Goal: Task Accomplishment & Management: Use online tool/utility

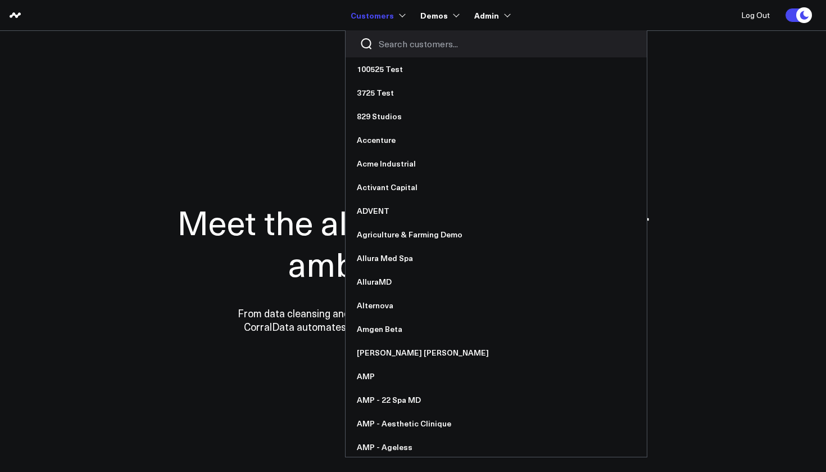
click at [391, 50] on div at bounding box center [496, 43] width 301 height 27
click at [401, 46] on input "Search customers input" at bounding box center [506, 44] width 254 height 12
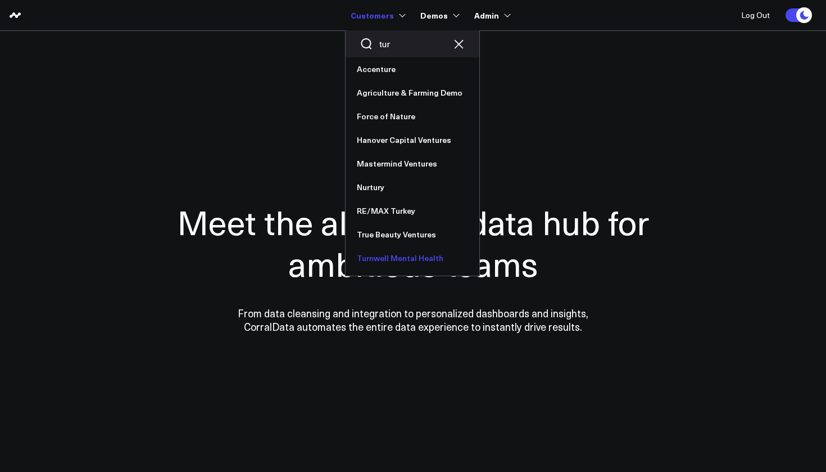
type input "tur"
click at [391, 255] on link "Turnwell Mental Health" at bounding box center [413, 258] width 134 height 24
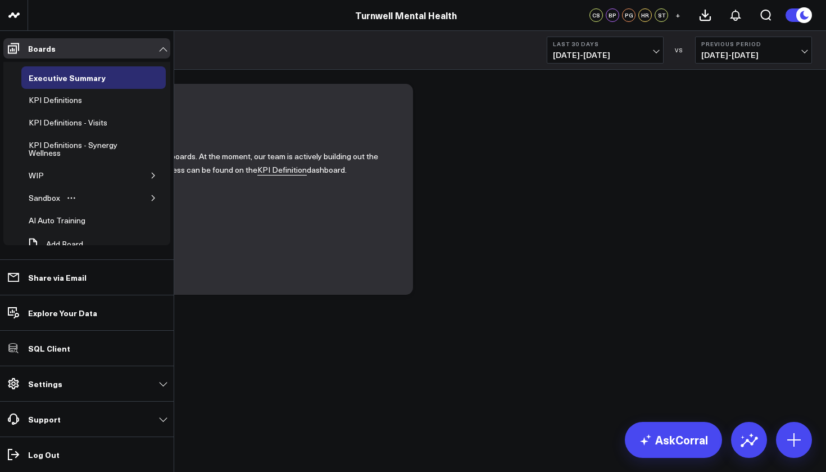
click at [150, 197] on icon "button" at bounding box center [153, 197] width 7 height 7
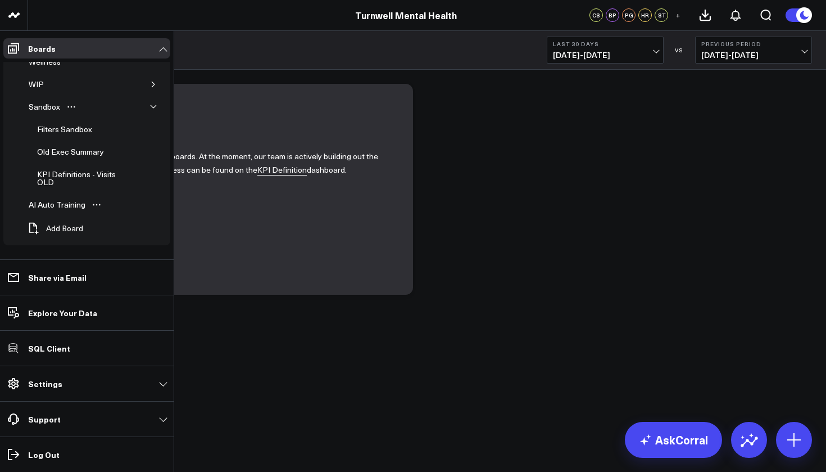
scroll to position [91, 0]
click at [64, 229] on span "Add Board" at bounding box center [64, 228] width 37 height 9
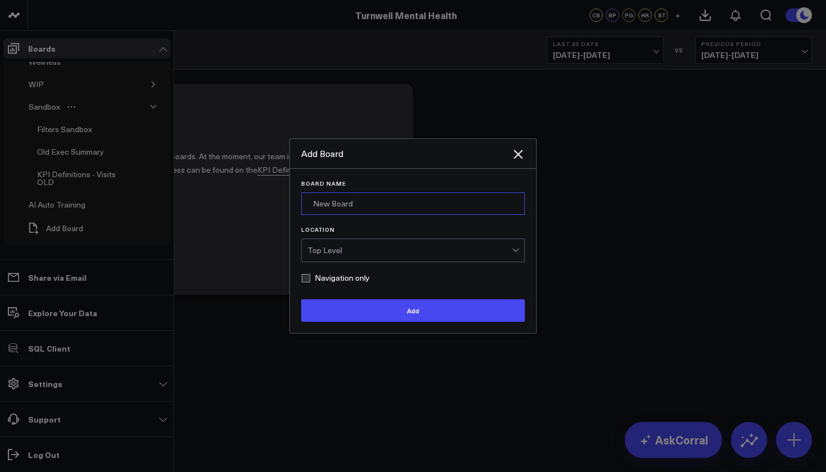
click at [384, 195] on input "Board Name" at bounding box center [413, 203] width 224 height 22
click at [518, 154] on icon "Close" at bounding box center [518, 154] width 9 height 9
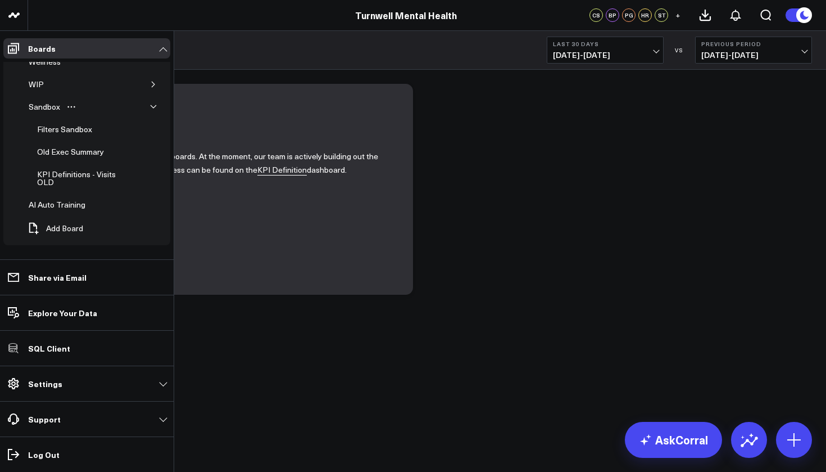
click at [411, 18] on link "Turnwell Mental Health" at bounding box center [406, 15] width 102 height 12
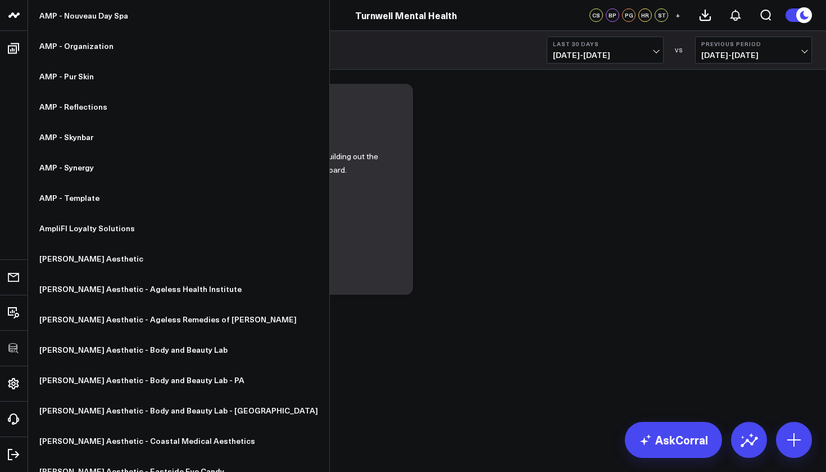
scroll to position [970, 0]
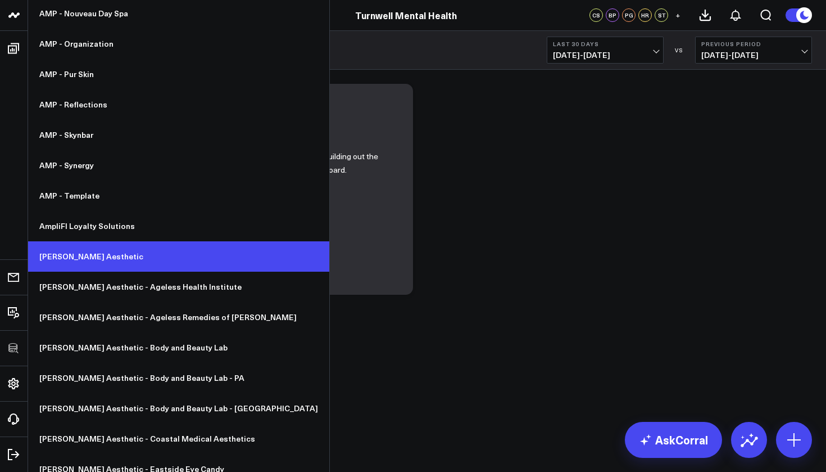
click at [77, 256] on link "[PERSON_NAME] Aesthetic" at bounding box center [178, 256] width 301 height 30
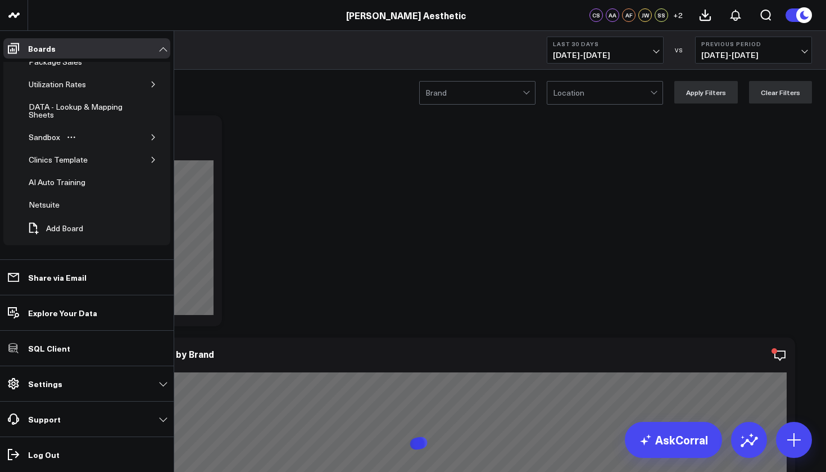
scroll to position [91, 0]
click at [150, 138] on icon "button" at bounding box center [153, 137] width 7 height 7
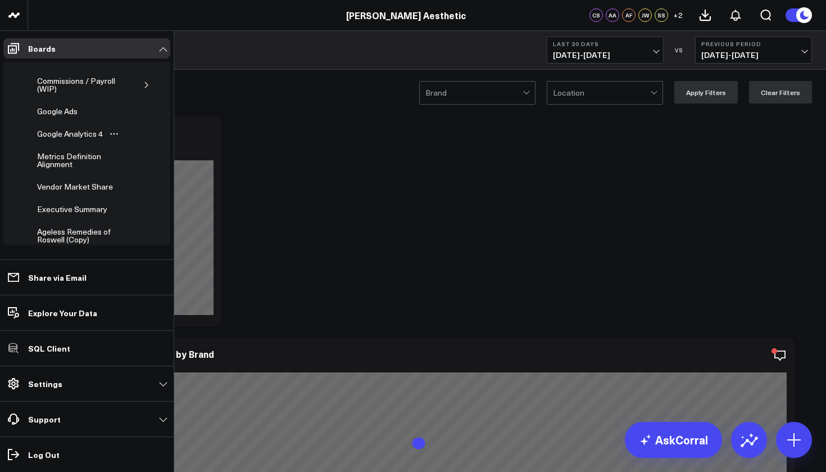
scroll to position [243, 0]
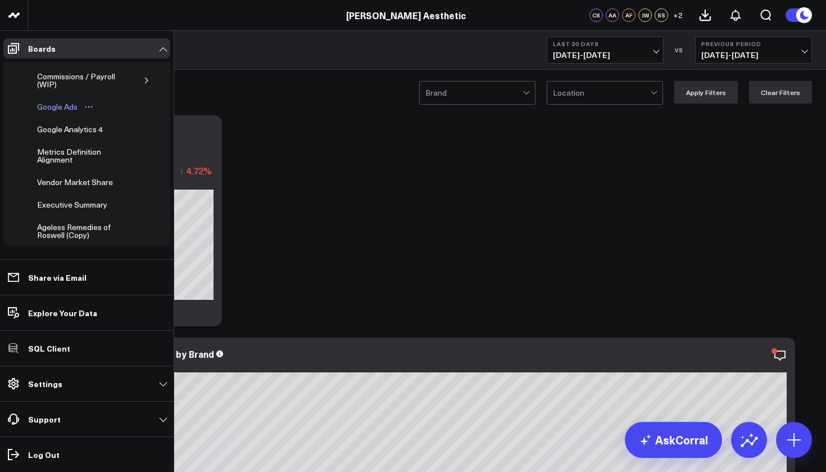
click at [67, 110] on div "Google Ads" at bounding box center [57, 106] width 46 height 13
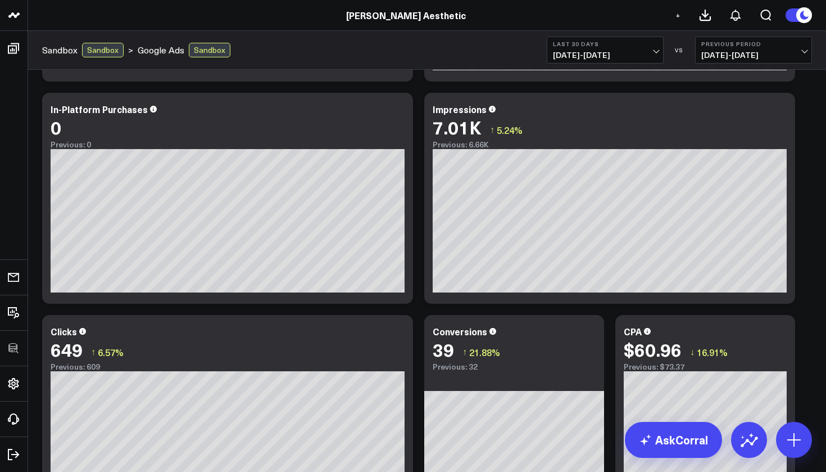
scroll to position [238, 0]
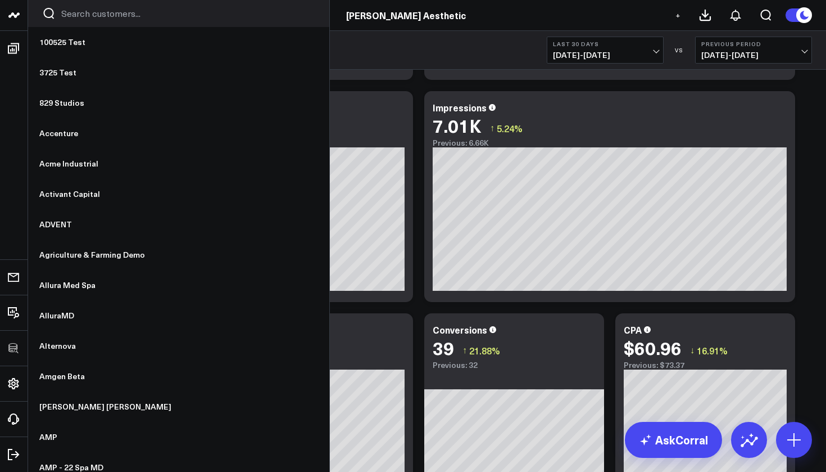
click at [71, 13] on input "Search customers input" at bounding box center [188, 13] width 254 height 12
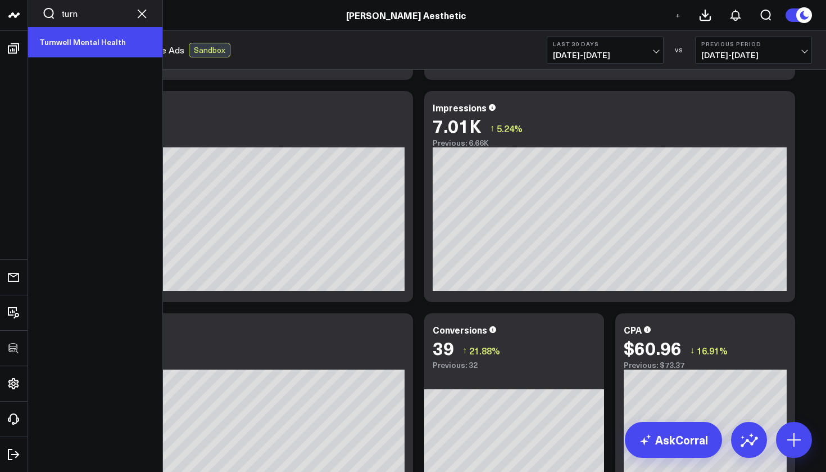
type input "turn"
click at [58, 40] on link "Turnwell Mental Health" at bounding box center [95, 42] width 134 height 30
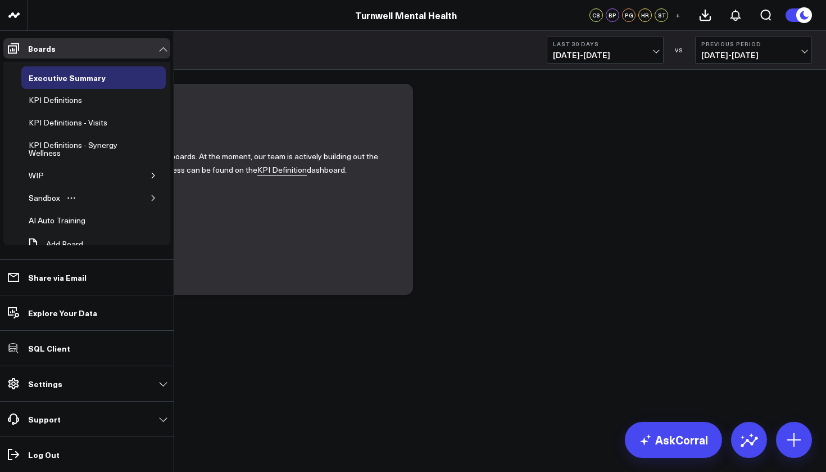
click at [150, 197] on icon "button" at bounding box center [153, 197] width 7 height 7
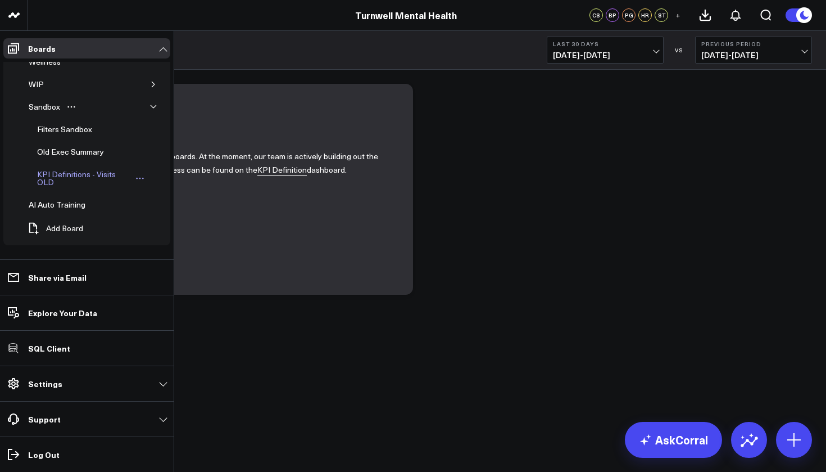
scroll to position [91, 0]
click at [65, 228] on span "Add Board" at bounding box center [64, 228] width 37 height 9
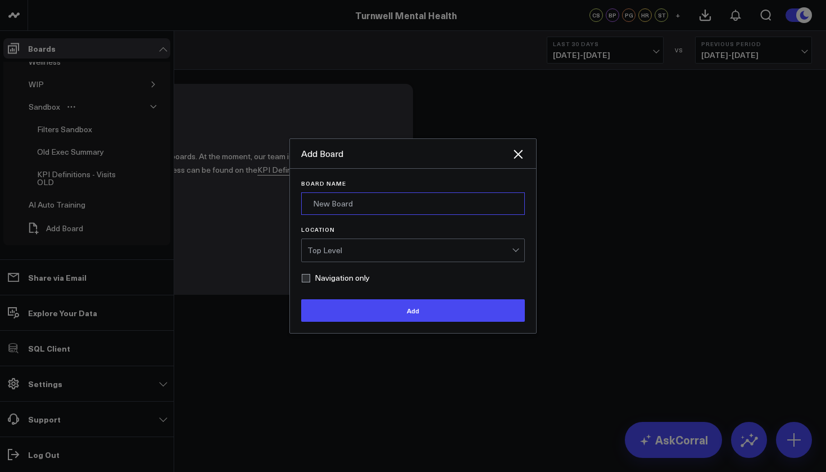
click at [371, 206] on input "Board Name" at bounding box center [413, 203] width 224 height 22
type input "Sage KPIs"
click at [384, 261] on div "Top Level" at bounding box center [409, 250] width 205 height 22
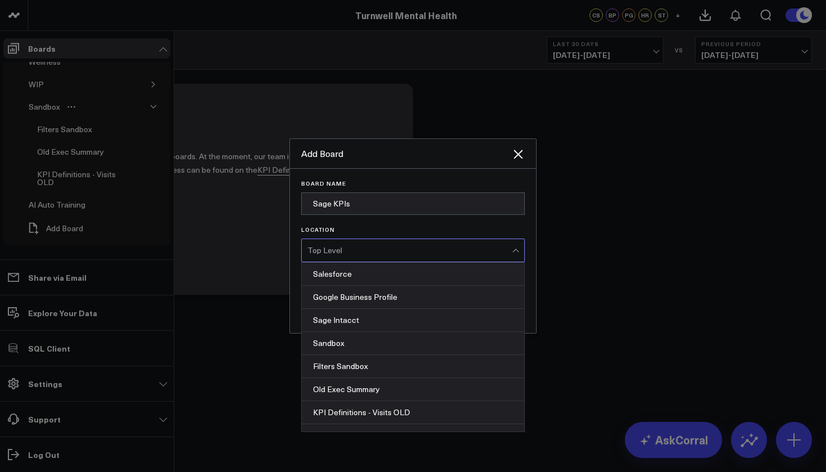
scroll to position [246, 0]
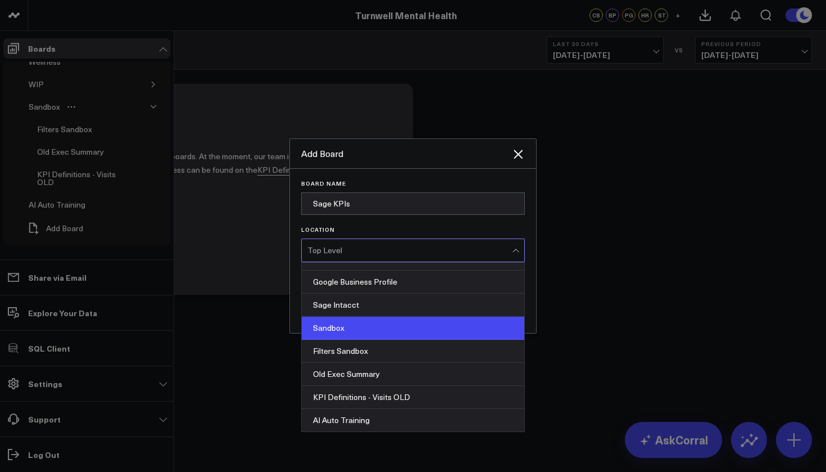
click at [352, 332] on div "Sandbox" at bounding box center [413, 327] width 223 height 23
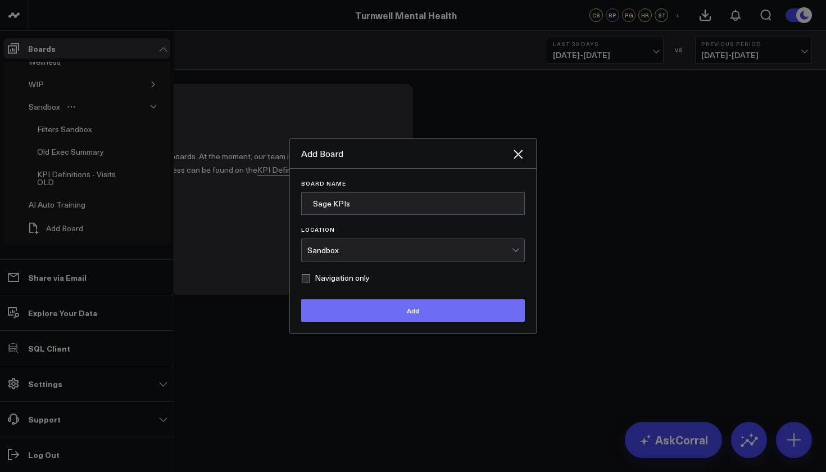
click at [378, 306] on button "Add" at bounding box center [413, 310] width 224 height 22
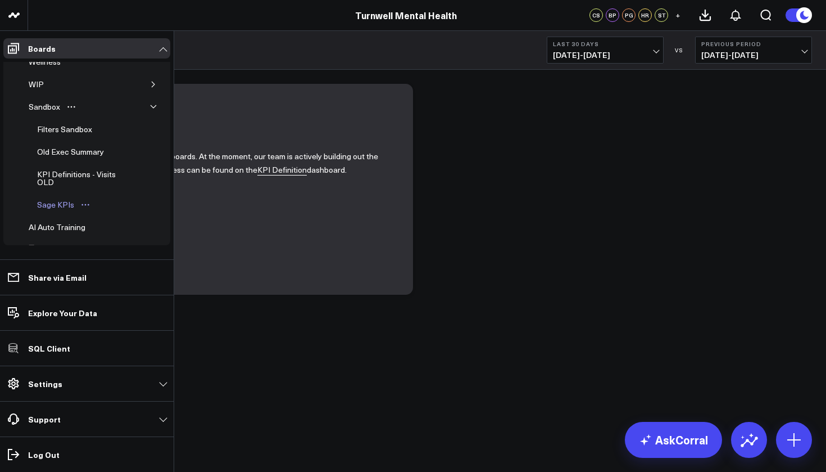
click at [62, 203] on div "Sage KPIs" at bounding box center [55, 204] width 43 height 13
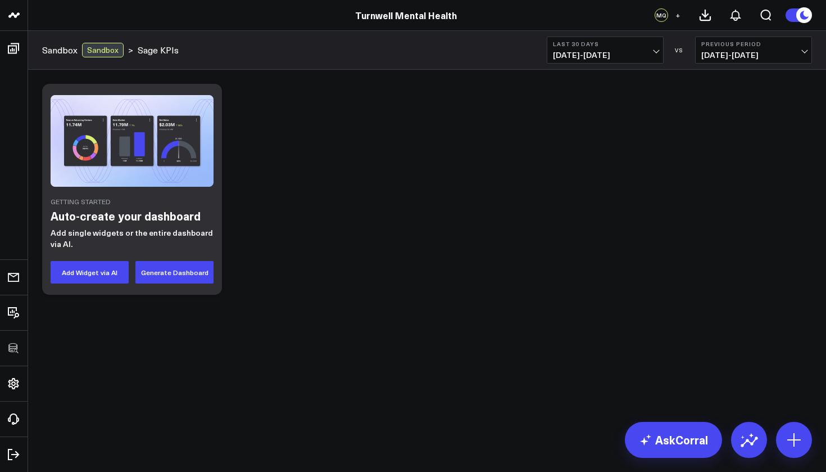
click at [302, 195] on div "Getting Started Auto-create your dashboard Add single widgets or the entire das…" at bounding box center [427, 189] width 781 height 222
click at [196, 272] on button "Generate Dashboard" at bounding box center [174, 272] width 78 height 22
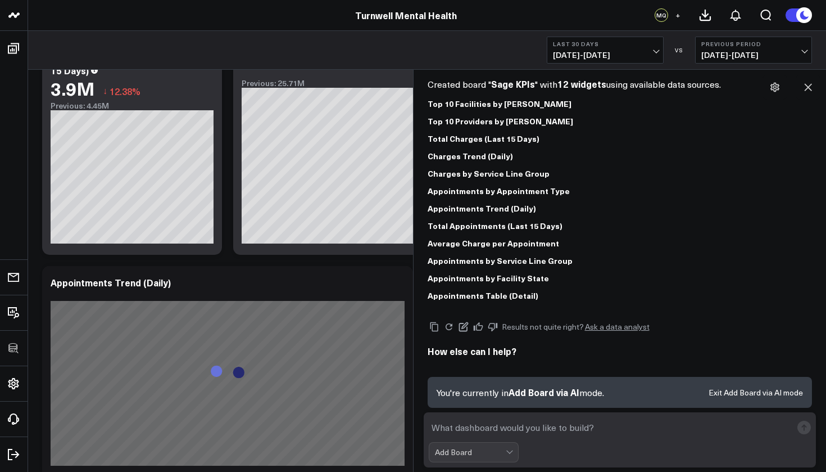
scroll to position [274, 0]
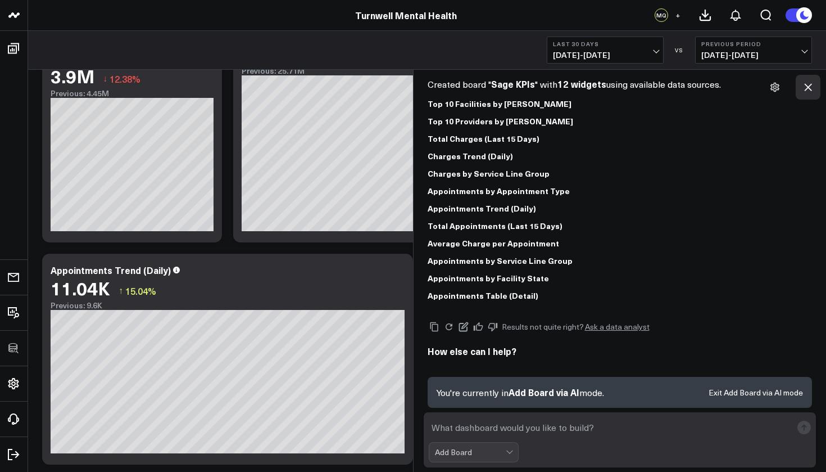
click at [810, 84] on icon at bounding box center [808, 86] width 11 height 11
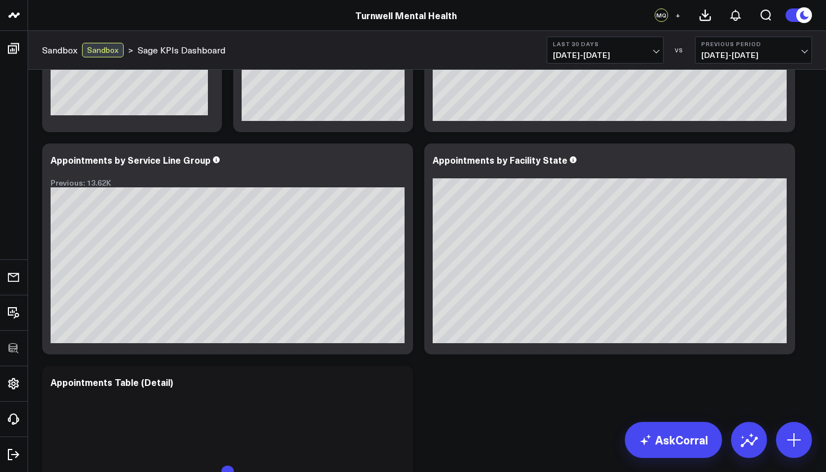
scroll to position [835, 0]
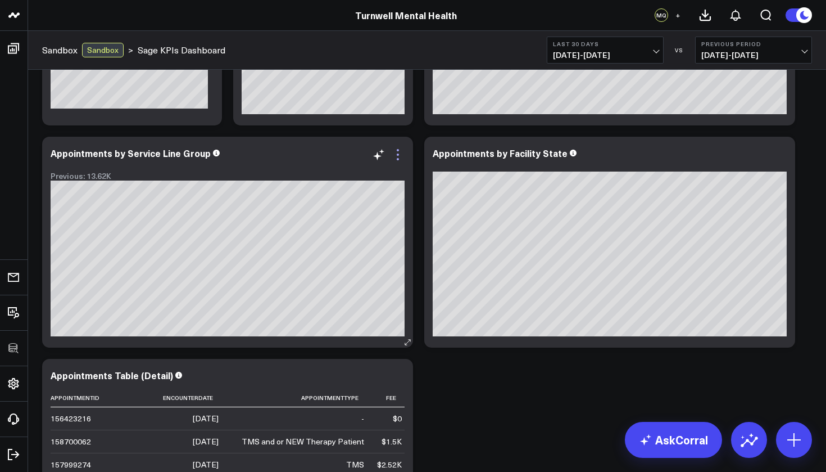
click at [399, 155] on icon at bounding box center [397, 154] width 13 height 13
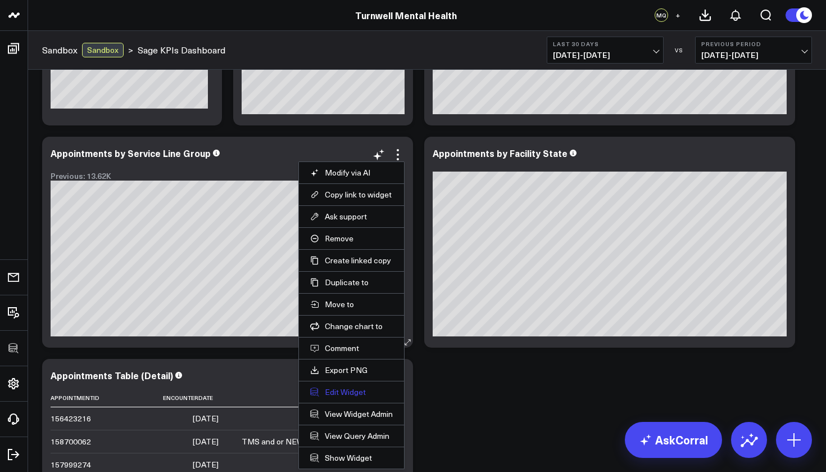
click at [338, 391] on button "Edit Widget" at bounding box center [351, 392] width 83 height 10
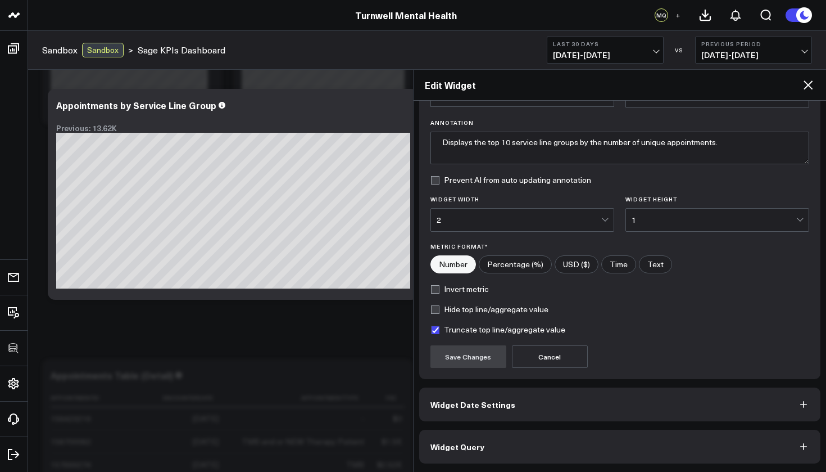
scroll to position [71, 0]
click at [461, 443] on span "Widget Query" at bounding box center [458, 446] width 54 height 9
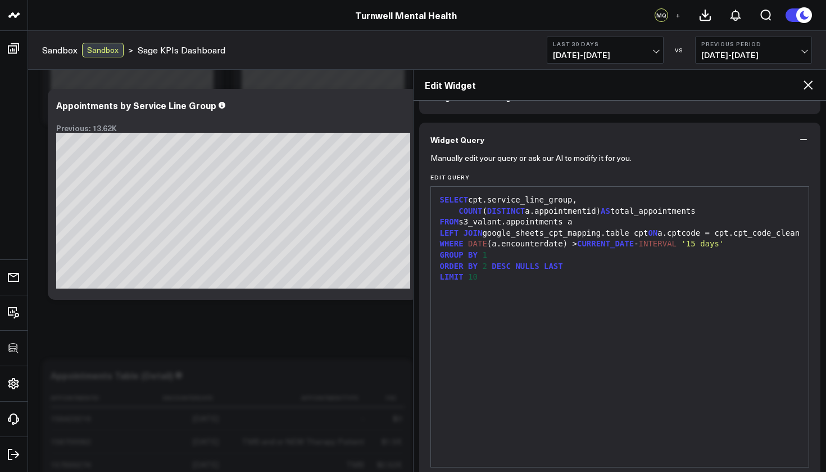
click at [808, 89] on icon at bounding box center [807, 84] width 13 height 13
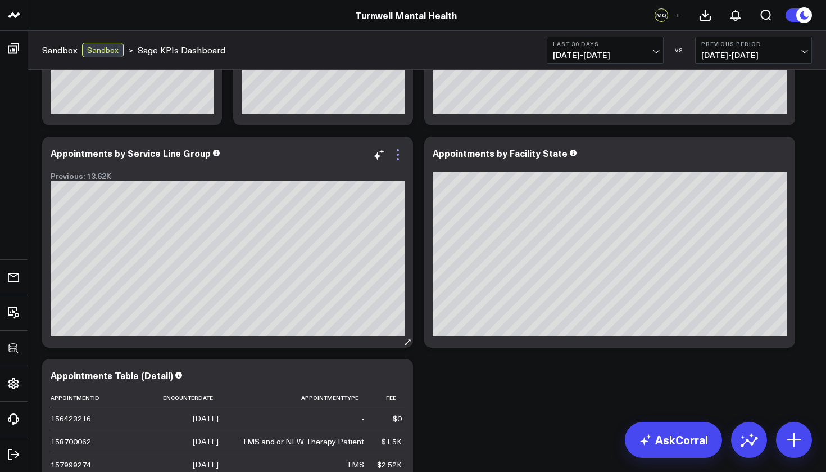
click at [398, 149] on icon at bounding box center [398, 150] width 2 height 2
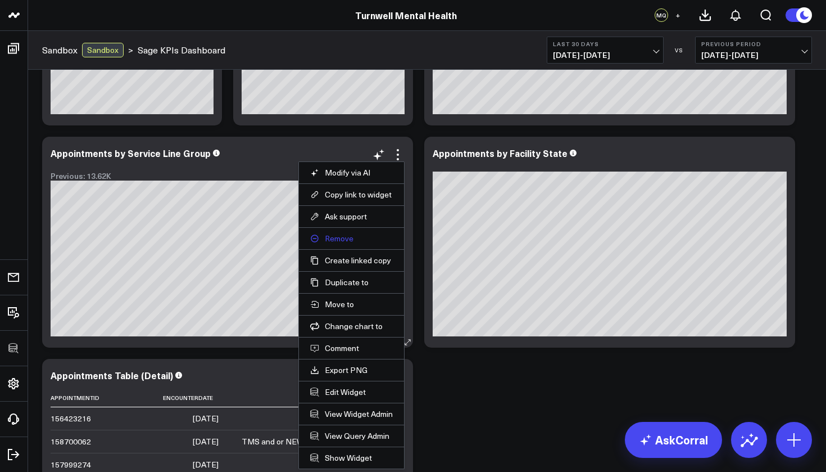
click at [369, 241] on button "Remove" at bounding box center [351, 238] width 83 height 10
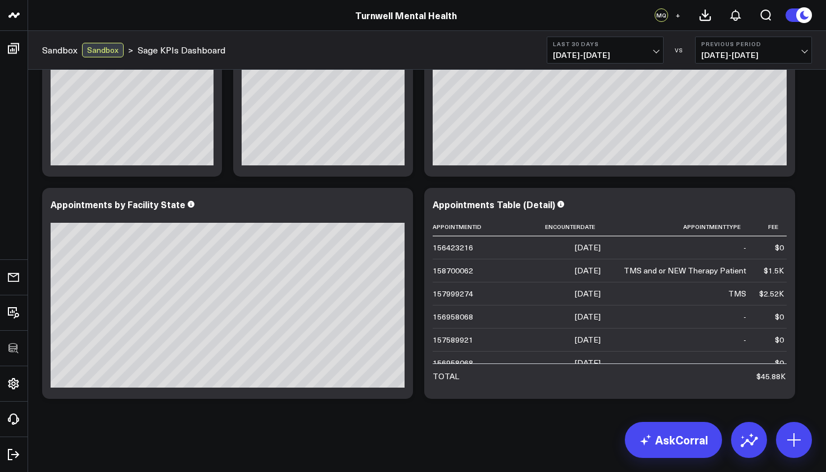
scroll to position [784, 0]
click at [400, 210] on icon at bounding box center [397, 205] width 13 height 13
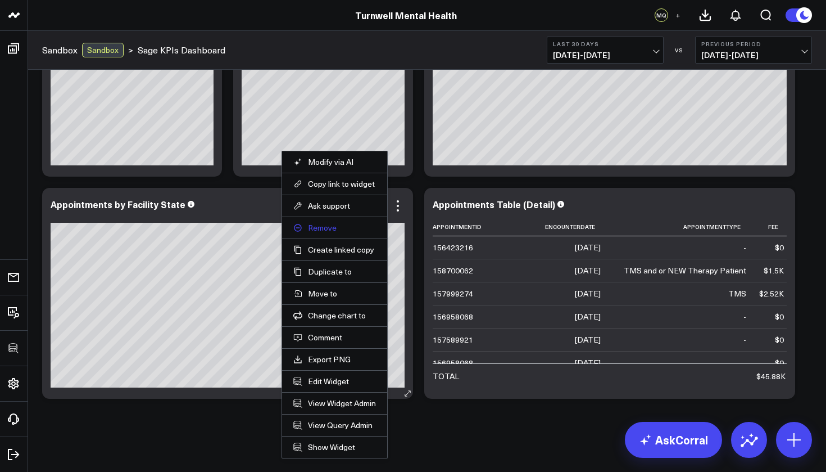
click at [342, 226] on button "Remove" at bounding box center [334, 228] width 83 height 10
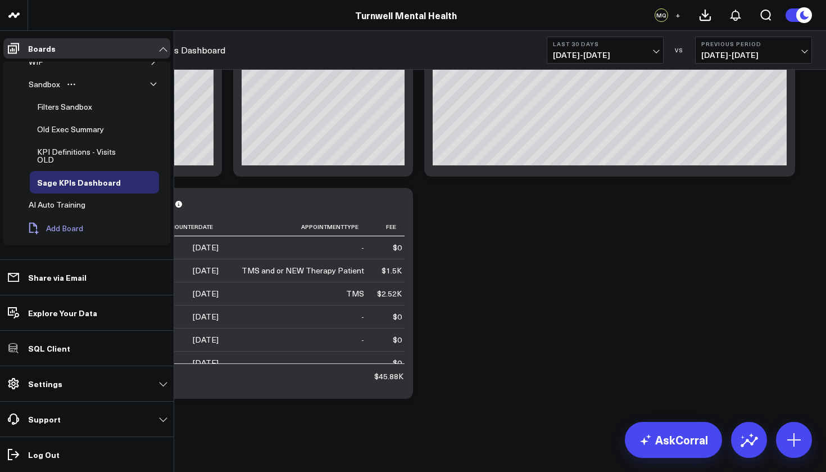
scroll to position [114, 0]
click at [66, 228] on span "Add Board" at bounding box center [64, 228] width 37 height 9
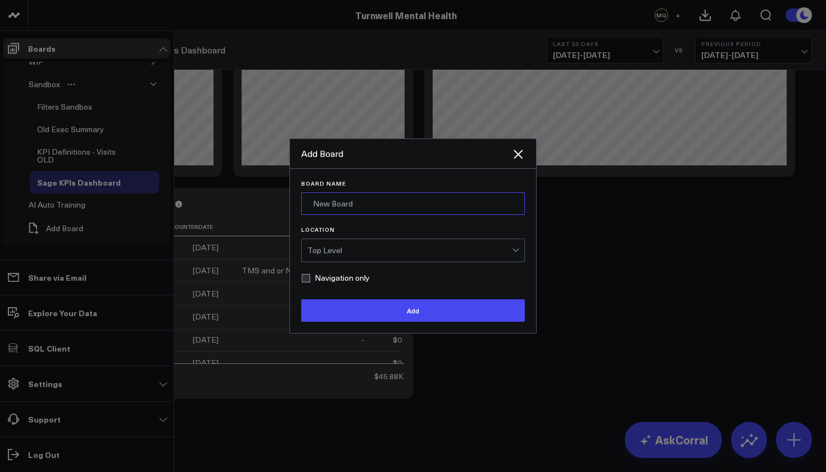
click at [358, 197] on input "Board Name" at bounding box center [413, 203] width 224 height 22
type input "Google Ads Board"
click at [386, 245] on div "Top Level" at bounding box center [409, 250] width 205 height 22
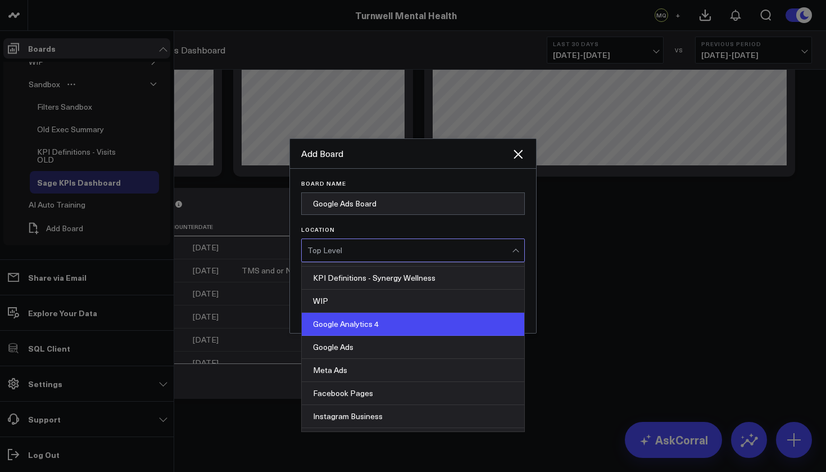
scroll to position [66, 0]
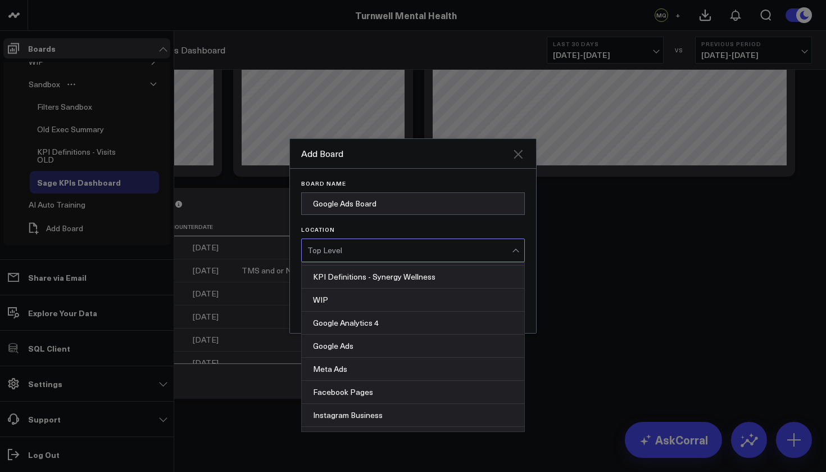
click at [518, 151] on icon "Close" at bounding box center [517, 153] width 13 height 13
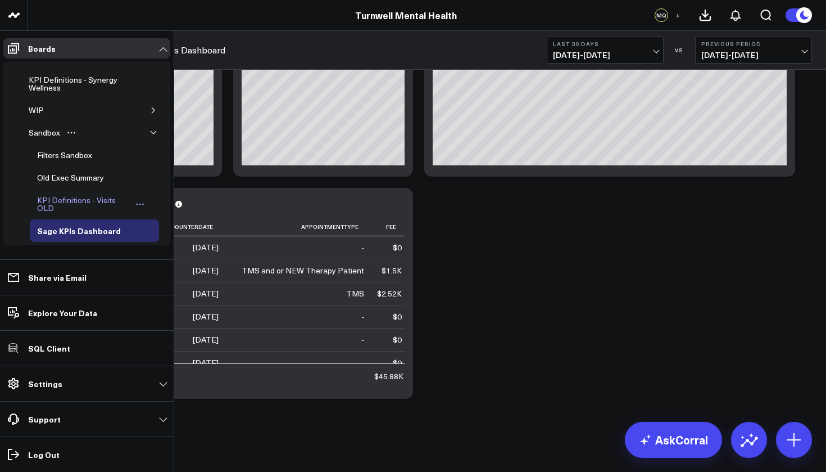
scroll to position [51, 0]
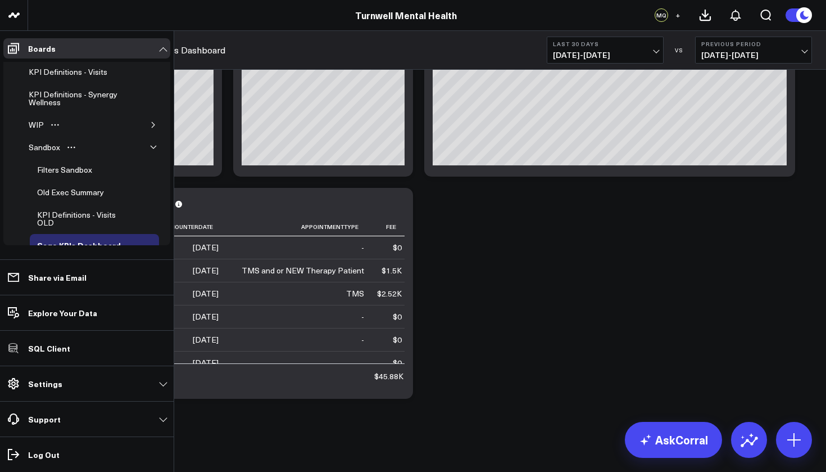
click at [148, 120] on button "button" at bounding box center [153, 124] width 11 height 11
click at [73, 169] on div "Google Ads" at bounding box center [57, 169] width 46 height 13
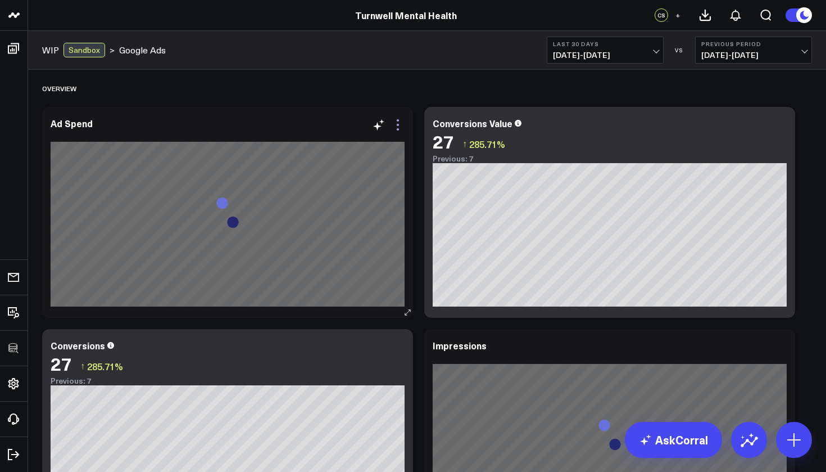
click at [398, 123] on icon at bounding box center [397, 124] width 13 height 13
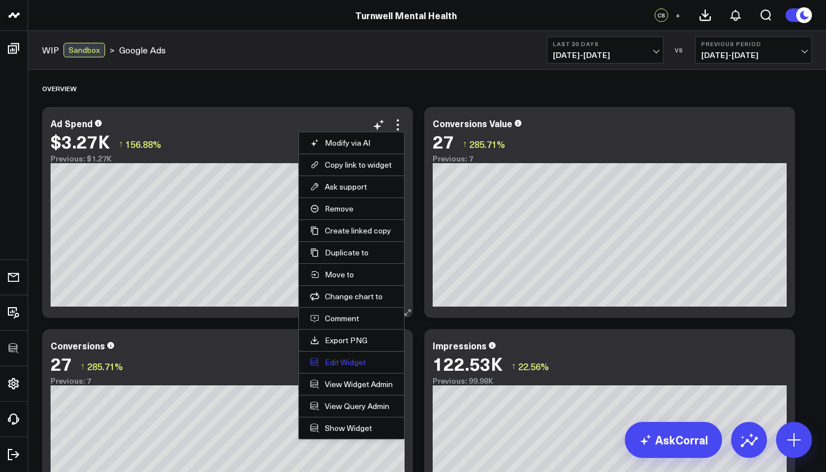
click at [334, 361] on button "Edit Widget" at bounding box center [351, 362] width 83 height 10
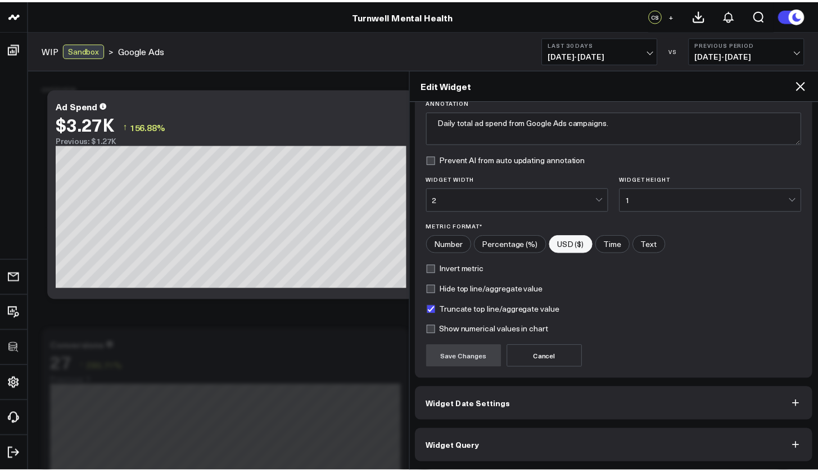
scroll to position [91, 0]
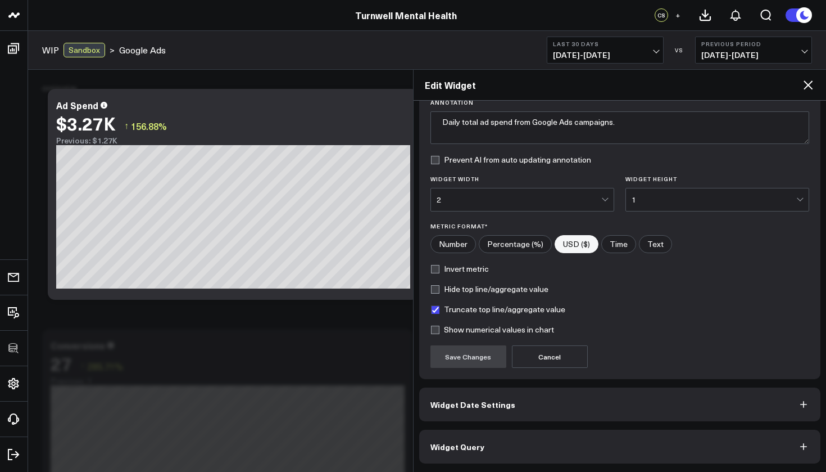
click at [479, 438] on button "Widget Query" at bounding box center [620, 446] width 402 height 34
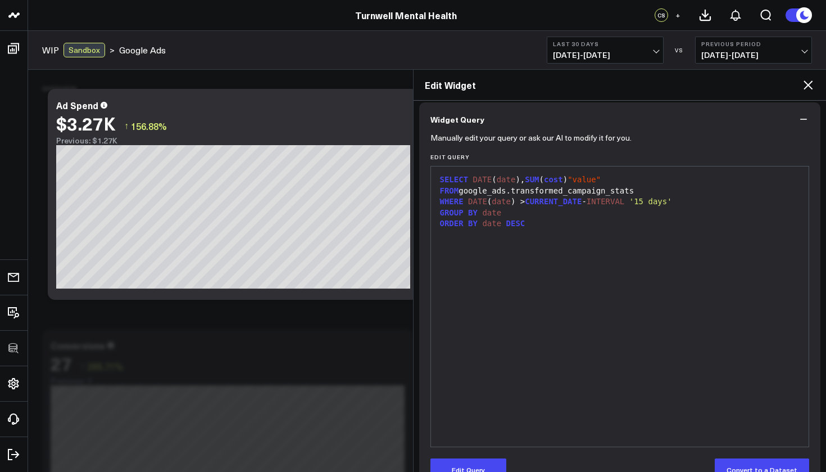
click at [812, 86] on icon at bounding box center [807, 84] width 13 height 13
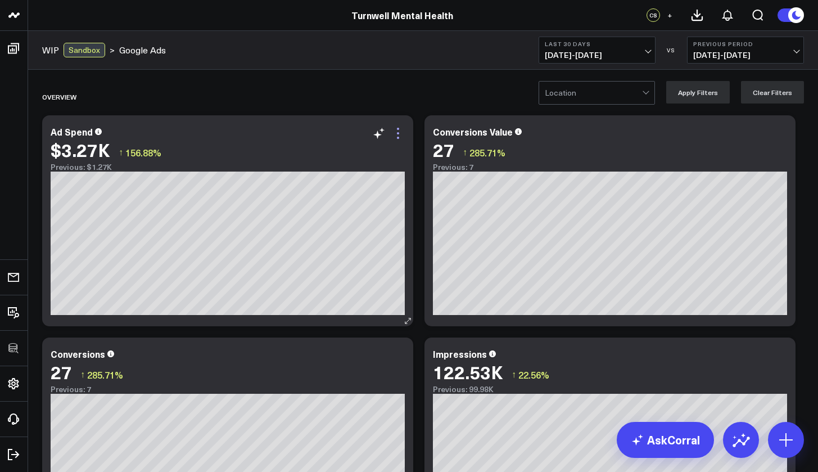
click at [398, 133] on icon at bounding box center [398, 133] width 2 height 2
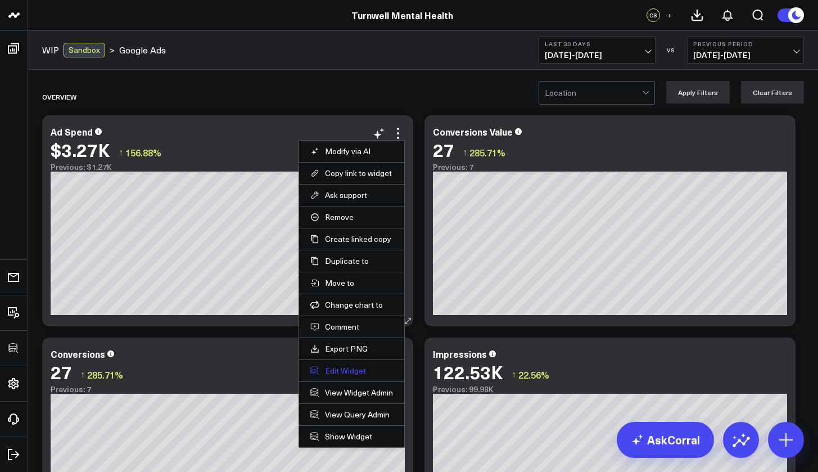
click at [357, 370] on button "Edit Widget" at bounding box center [351, 370] width 83 height 10
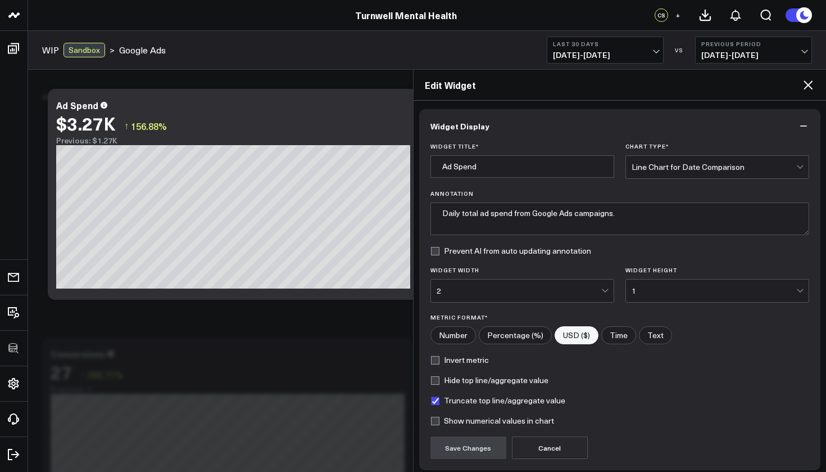
scroll to position [91, 0]
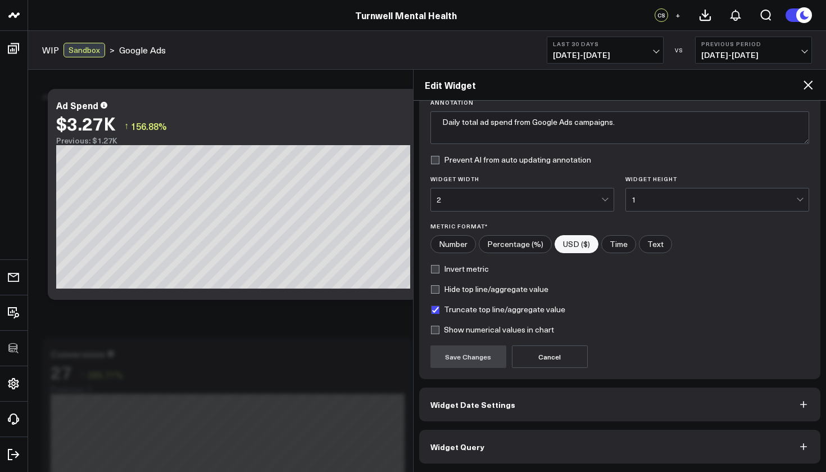
click at [502, 441] on button "Widget Query" at bounding box center [620, 446] width 402 height 34
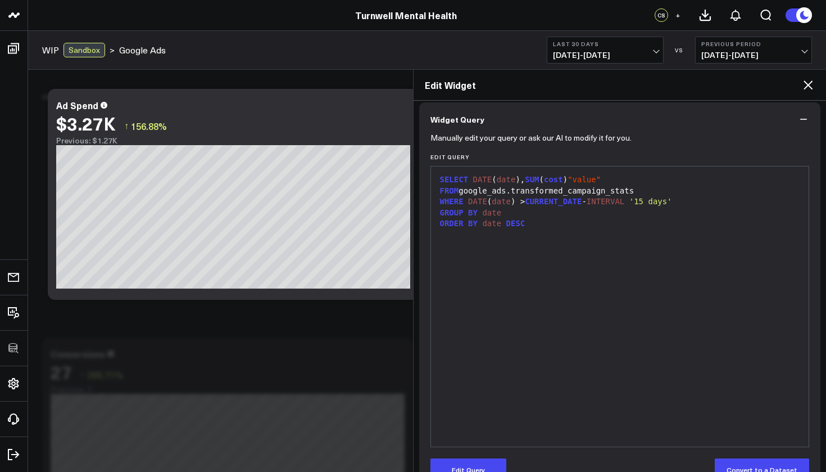
click at [520, 214] on div "GROUP BY date" at bounding box center [620, 212] width 367 height 11
click at [696, 198] on div "WHERE DATE ( date ) > CURRENT_DATE - INTERVAL '15 days'" at bounding box center [620, 201] width 367 height 11
click at [493, 465] on button "Edit Query" at bounding box center [469, 469] width 76 height 22
click at [705, 210] on div "GROUP BY date" at bounding box center [620, 212] width 367 height 11
click at [700, 206] on div "SELECT DATE ( date ), SUM ( cost ) "value" FROM google_ads.transformed_campaign…" at bounding box center [620, 306] width 367 height 269
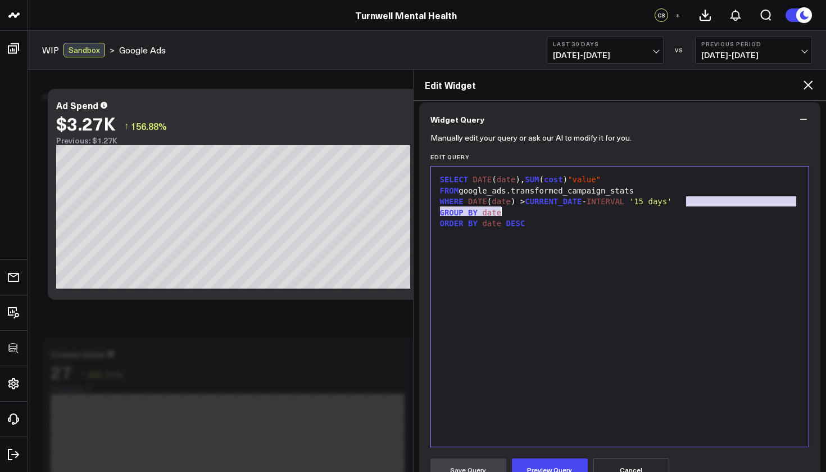
click at [700, 205] on div "WHERE DATE ( date ) > CURRENT_DATE - INTERVAL '15 days'" at bounding box center [620, 201] width 367 height 11
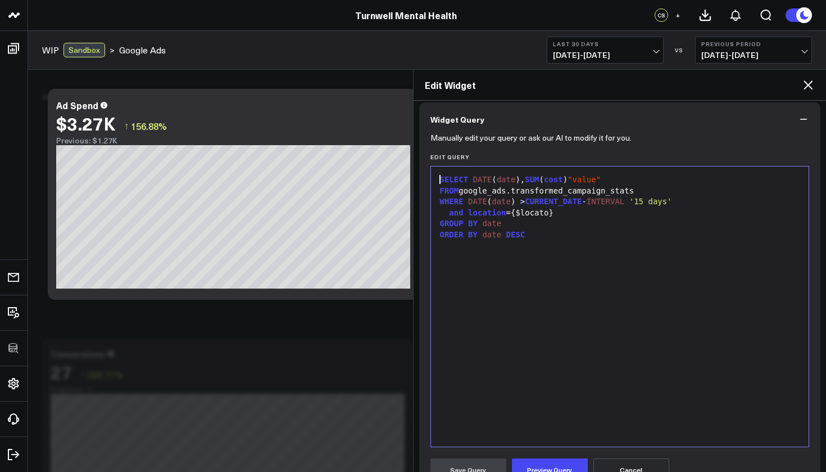
click at [442, 209] on div "and location ={$locato}" at bounding box center [620, 212] width 367 height 11
click at [529, 215] on span "-- and location={$locato}" at bounding box center [504, 212] width 119 height 9
click at [520, 210] on span "-- and location=$" at bounding box center [485, 212] width 80 height 9
click at [580, 211] on div "-- and location=''${locato}" at bounding box center [620, 212] width 367 height 11
click at [580, 211] on div "-- and location=''$ { locato }" at bounding box center [620, 212] width 367 height 11
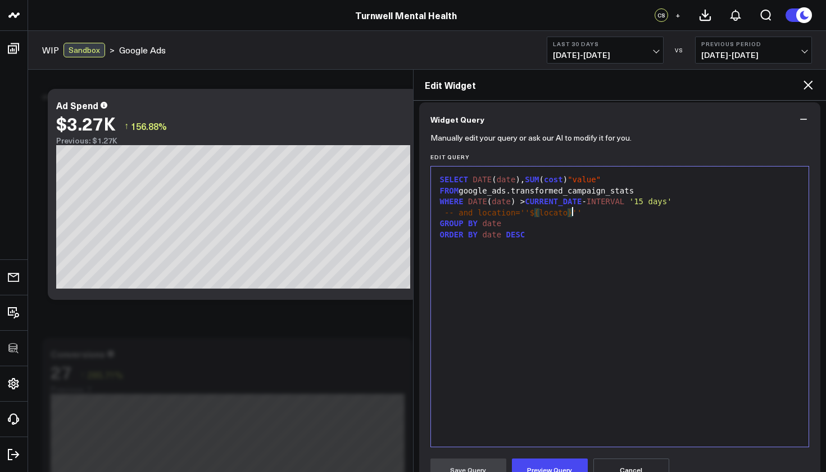
click at [570, 211] on div "-- and location=''$ { locato } ''" at bounding box center [620, 212] width 367 height 11
click at [678, 237] on div "ORDER BY date DESC" at bounding box center [620, 234] width 367 height 11
click at [580, 212] on div "-- and location=''$ { locatiom } ''" at bounding box center [620, 212] width 367 height 11
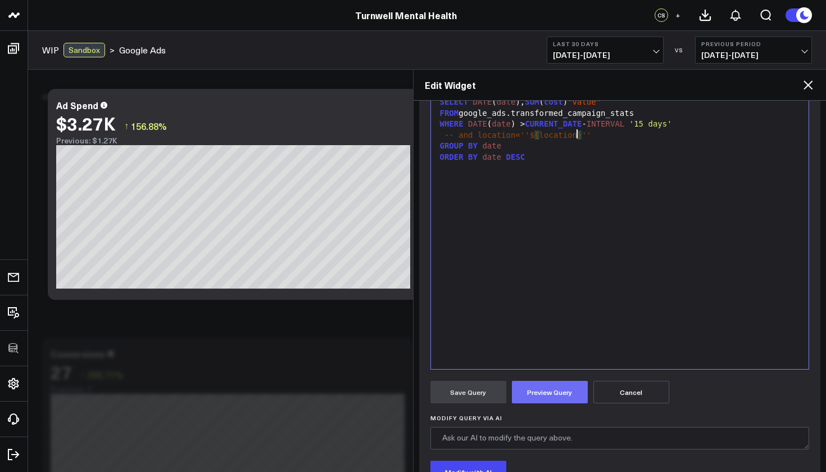
click at [565, 392] on button "Preview Query" at bounding box center [550, 392] width 76 height 22
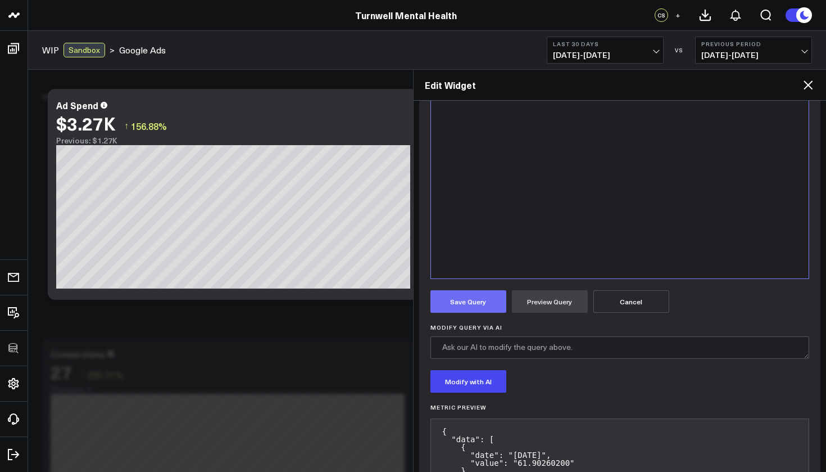
click at [477, 299] on button "Save Query" at bounding box center [469, 301] width 76 height 22
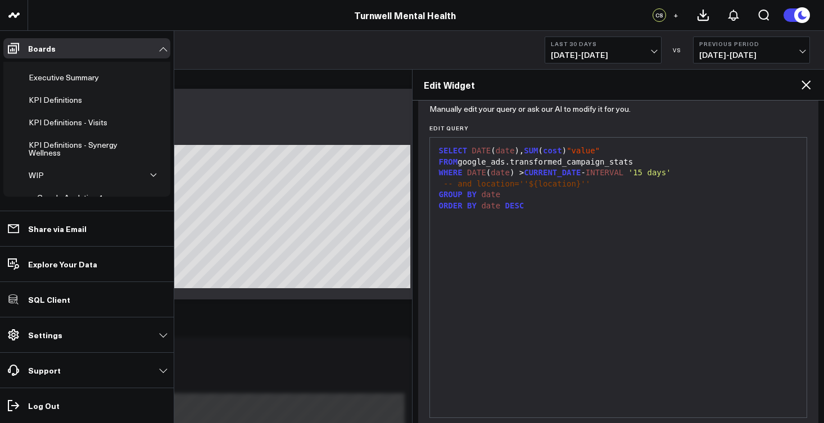
scroll to position [80, 0]
click at [535, 203] on div "ORDER BY date DESC" at bounding box center [619, 206] width 366 height 11
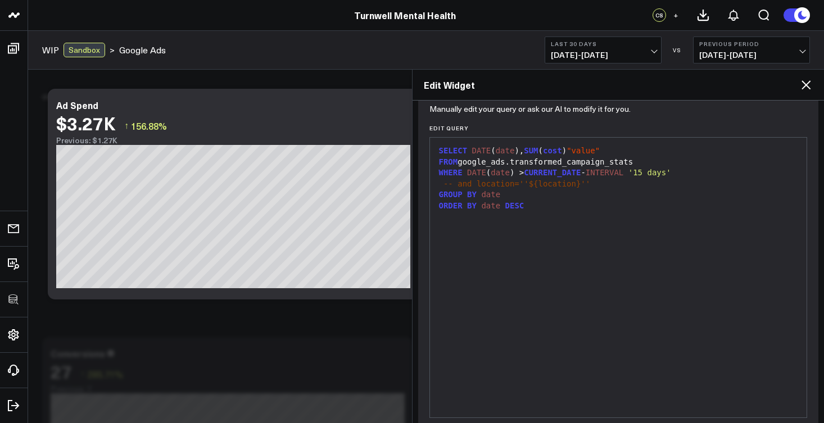
click at [560, 181] on span "-- and location=''${location}''" at bounding box center [516, 183] width 147 height 9
click at [579, 181] on div "-- and location=''${location}''" at bounding box center [619, 184] width 366 height 11
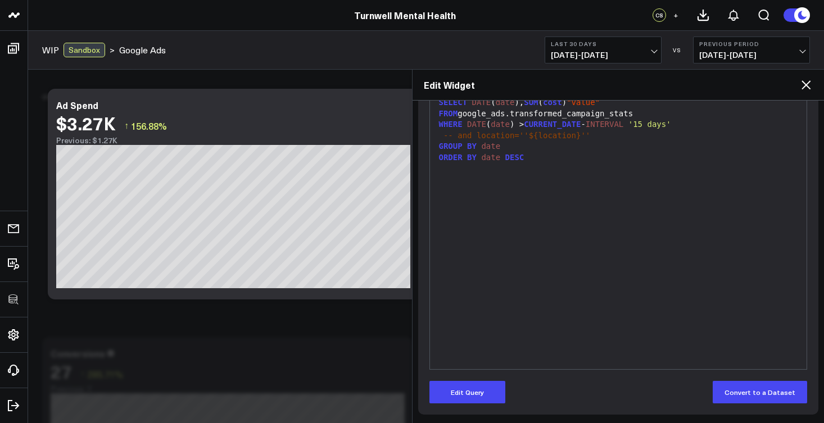
click at [484, 393] on button "Edit Query" at bounding box center [467, 392] width 76 height 22
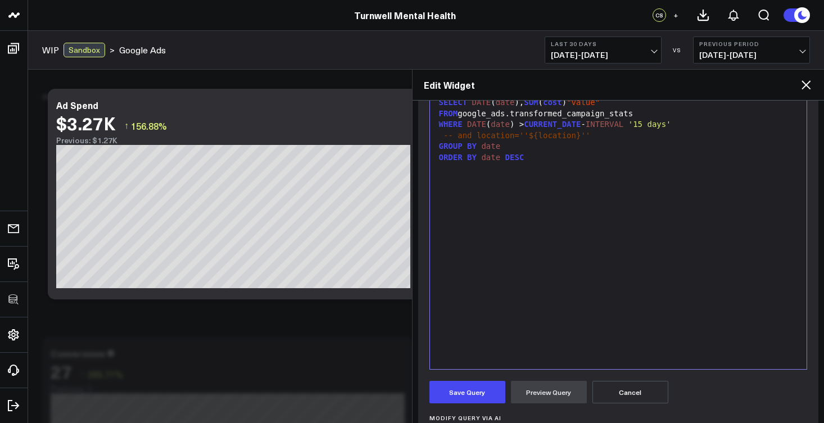
click at [524, 135] on span "-- and location=''$" at bounding box center [488, 135] width 90 height 9
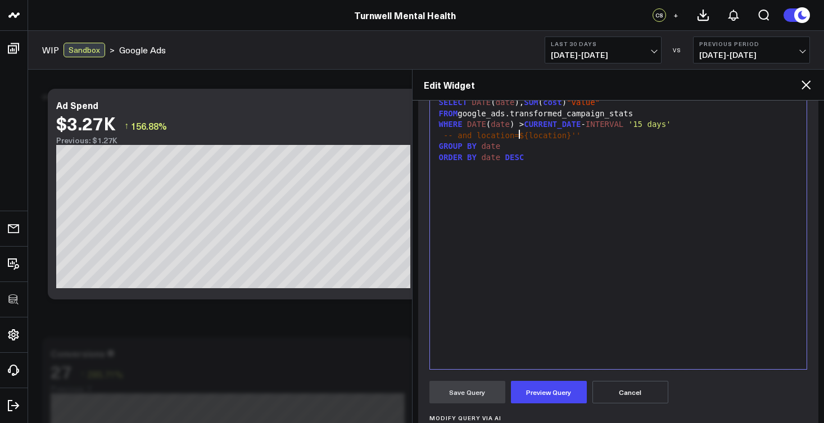
click at [579, 132] on span "-- and location=${location}''" at bounding box center [511, 135] width 137 height 9
click at [520, 137] on span "-- and location=${location}''" at bounding box center [511, 135] width 137 height 9
click at [528, 134] on span "-- and location=''${location}''" at bounding box center [516, 135] width 147 height 9
click at [587, 134] on div "-- and location='${location}''" at bounding box center [619, 135] width 366 height 11
drag, startPoint x: 546, startPoint y: 231, endPoint x: 593, endPoint y: 186, distance: 64.8
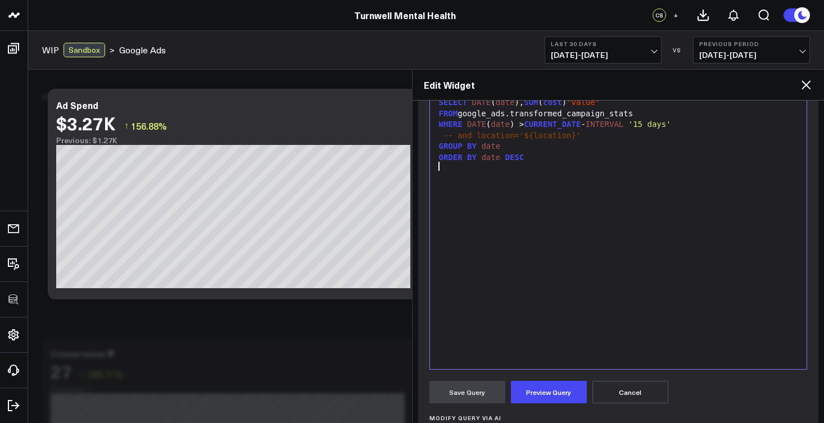
click at [593, 186] on div "SELECT DATE ( date ), SUM ( cost ) "value" FROM google_ads.transformed_campaign…" at bounding box center [619, 229] width 366 height 269
click at [536, 395] on button "Preview Query" at bounding box center [549, 392] width 76 height 22
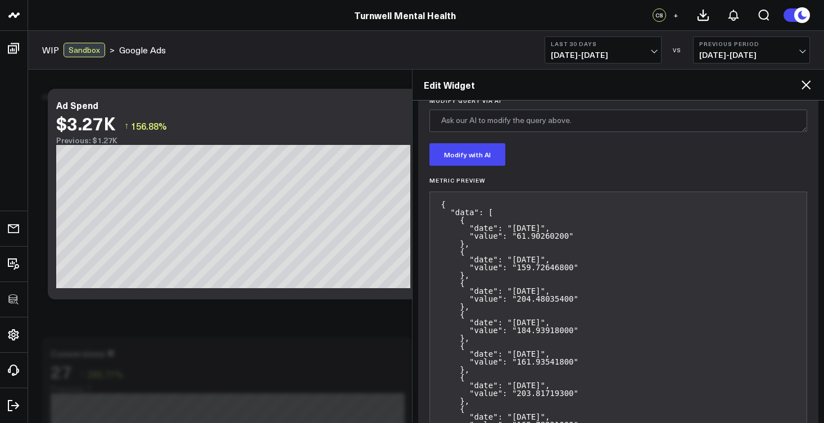
scroll to position [374, 0]
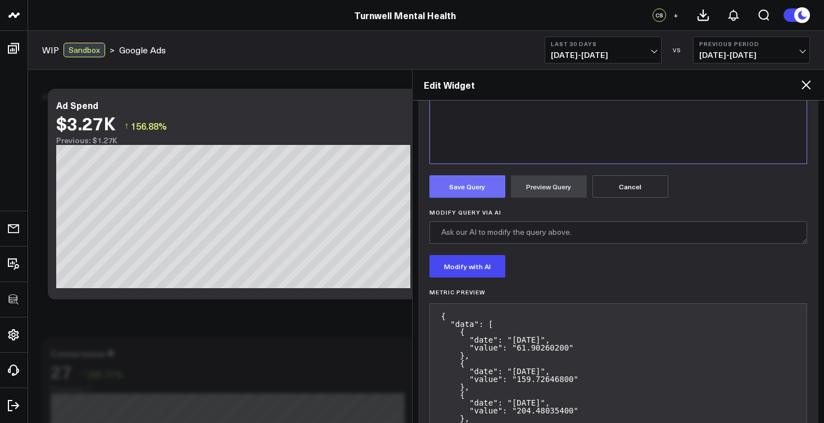
drag, startPoint x: 537, startPoint y: 305, endPoint x: 454, endPoint y: 185, distance: 145.8
click at [454, 185] on button "Save Query" at bounding box center [467, 186] width 76 height 22
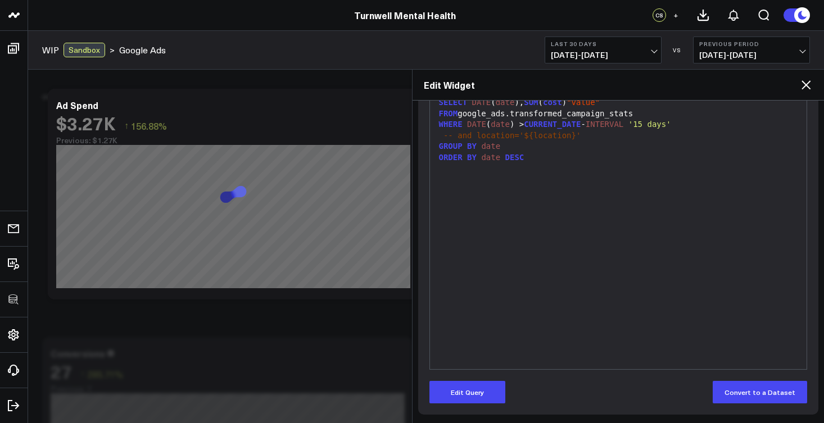
scroll to position [0, 0]
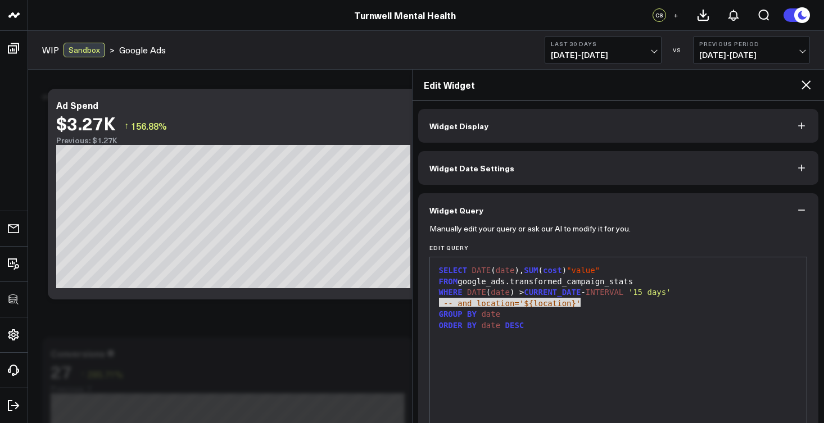
drag, startPoint x: 573, startPoint y: 226, endPoint x: 427, endPoint y: 302, distance: 164.9
click at [427, 302] on div "Manually edit your query or ask our AI to modify it for you. Edit Query 9 1 2 3…" at bounding box center [618, 405] width 401 height 356
copy div "-- and location='${location}'"
drag, startPoint x: 427, startPoint y: 302, endPoint x: 804, endPoint y: 86, distance: 435.3
click at [804, 86] on icon at bounding box center [805, 84] width 13 height 13
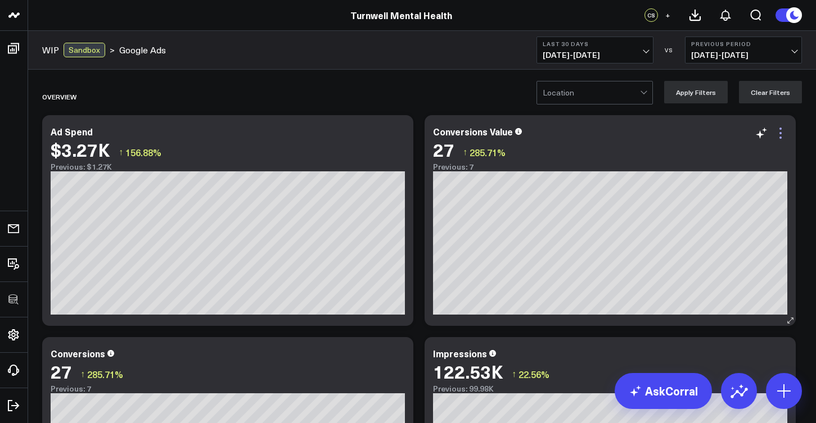
drag, startPoint x: 804, startPoint y: 86, endPoint x: 781, endPoint y: 129, distance: 49.3
click at [781, 129] on div "Modify via AI Copy link to widget Ask support Remove Create linked copy Executi…" at bounding box center [609, 220] width 371 height 211
click at [782, 130] on icon at bounding box center [779, 132] width 13 height 13
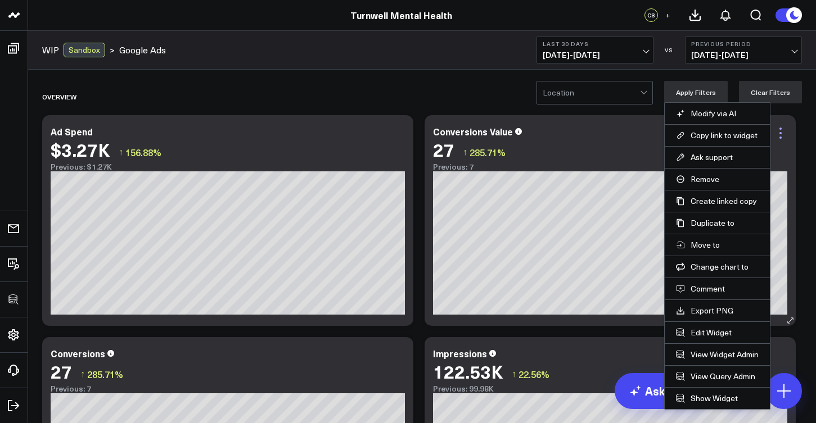
click at [717, 329] on button "Edit Widget" at bounding box center [717, 333] width 83 height 10
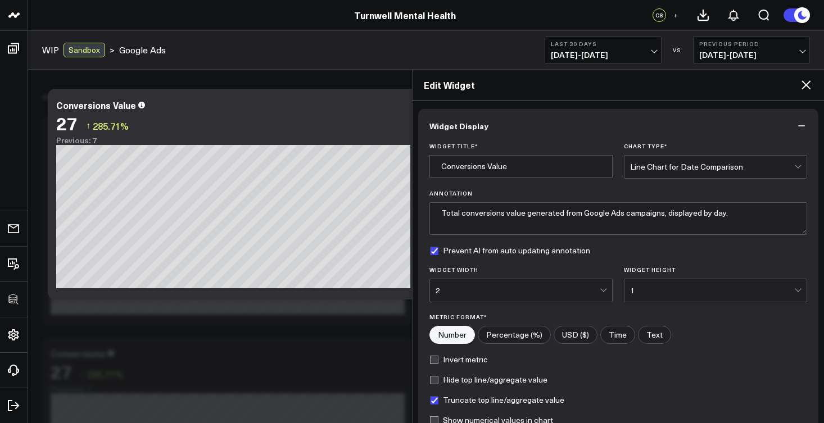
scroll to position [139, 0]
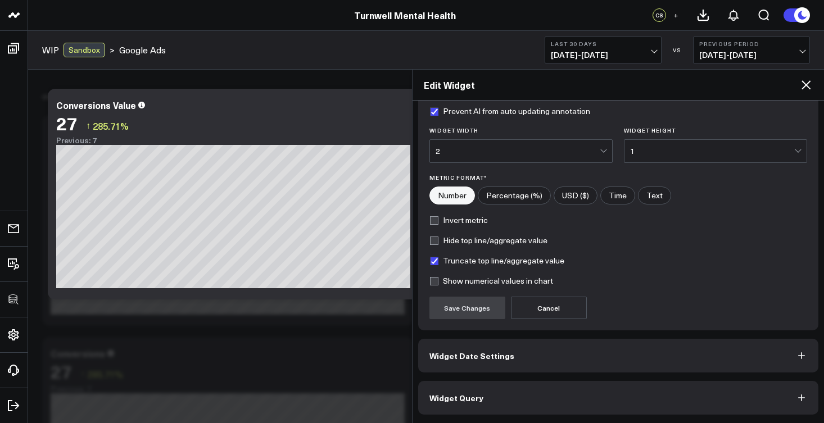
drag, startPoint x: 660, startPoint y: 298, endPoint x: 533, endPoint y: 395, distance: 158.8
click at [533, 395] on button "Widget Query" at bounding box center [618, 398] width 401 height 34
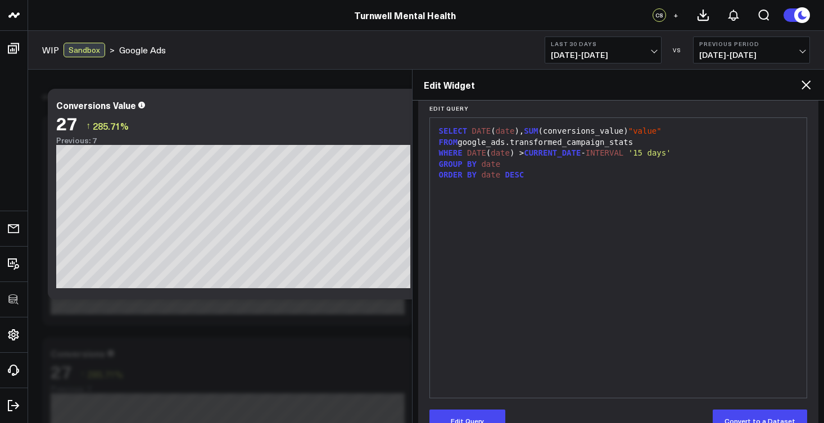
click at [698, 152] on div "WHERE DATE ( date ) > CURRENT_DATE - INTERVAL '15 days'" at bounding box center [619, 153] width 366 height 11
click at [495, 411] on button "Edit Query" at bounding box center [467, 421] width 76 height 22
click at [689, 150] on div "WHERE DATE ( date ) > CURRENT_DATE - INTERVAL '15 days'" at bounding box center [619, 153] width 366 height 11
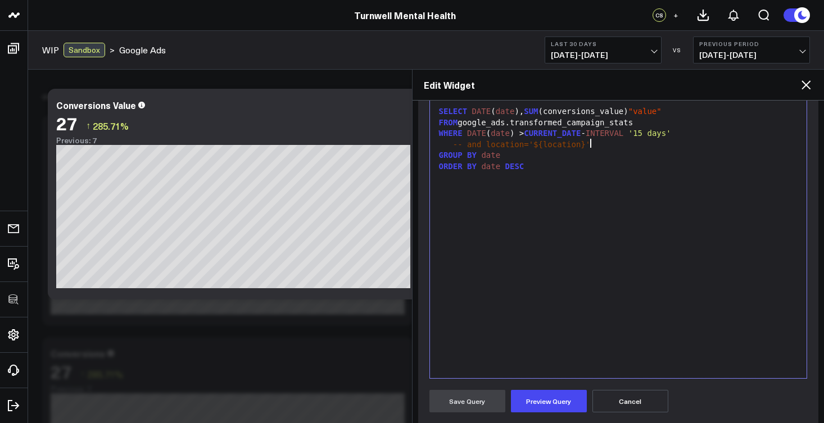
scroll to position [225, 0]
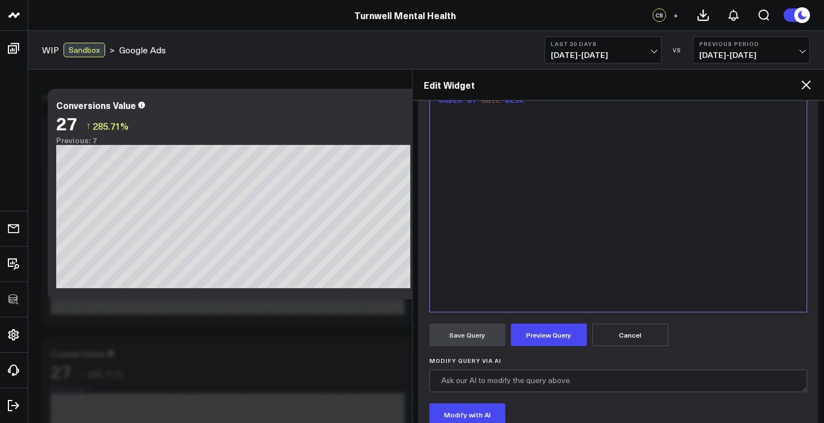
click at [564, 334] on button "Preview Query" at bounding box center [549, 335] width 76 height 22
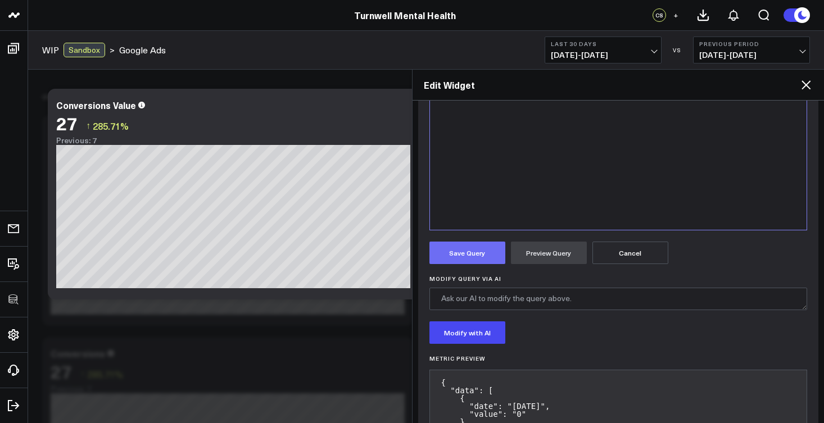
drag, startPoint x: 551, startPoint y: 360, endPoint x: 448, endPoint y: 252, distance: 149.5
click at [448, 252] on button "Save Query" at bounding box center [467, 253] width 76 height 22
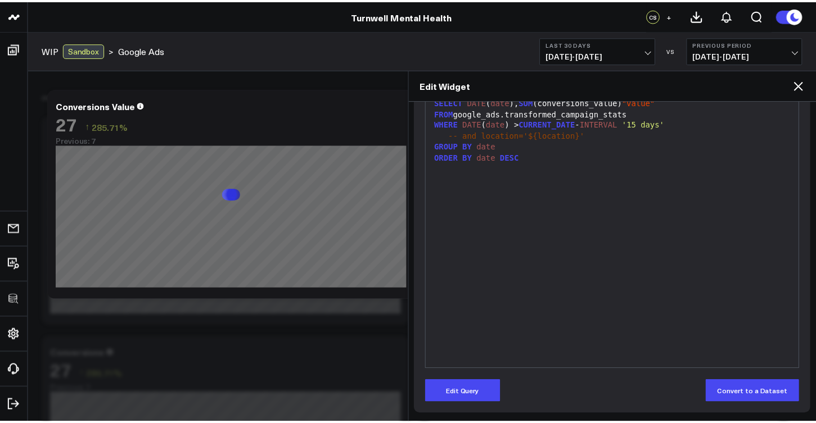
scroll to position [168, 0]
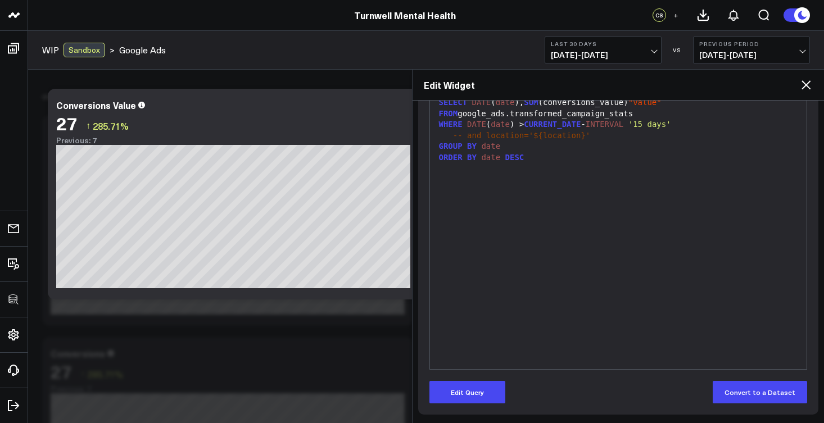
drag, startPoint x: 448, startPoint y: 252, endPoint x: 809, endPoint y: 83, distance: 399.0
click at [809, 83] on icon at bounding box center [805, 84] width 13 height 13
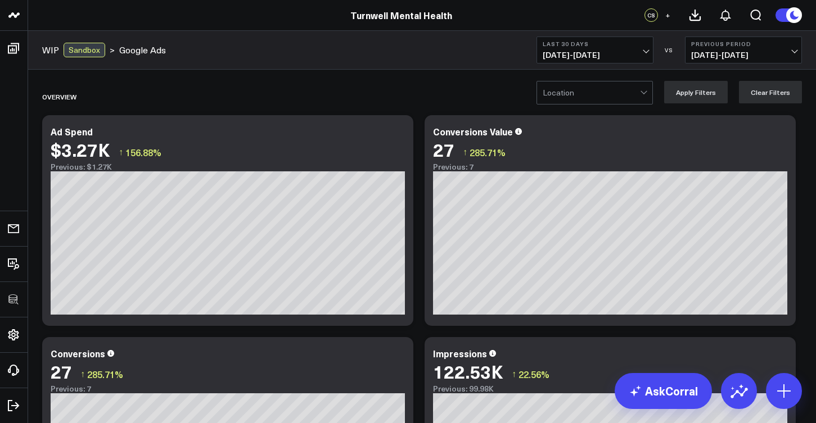
click at [627, 88] on div at bounding box center [590, 92] width 97 height 22
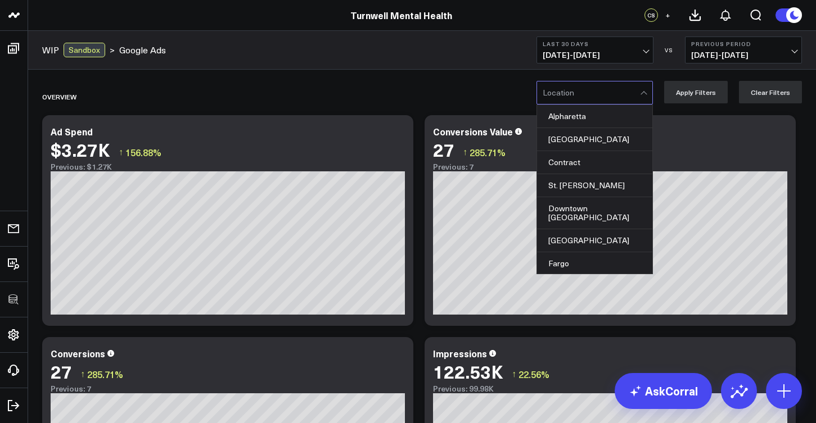
click at [614, 119] on div "Alpharetta" at bounding box center [594, 116] width 115 height 23
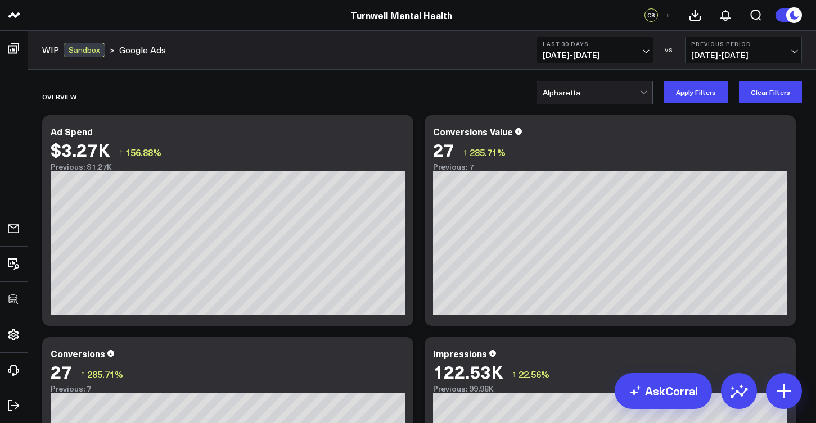
click at [722, 97] on button "Apply Filters" at bounding box center [696, 92] width 64 height 22
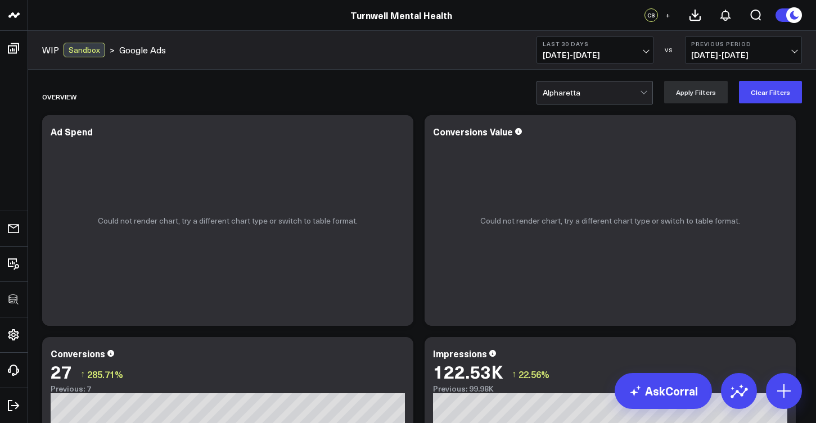
click at [637, 97] on div at bounding box center [590, 92] width 97 height 22
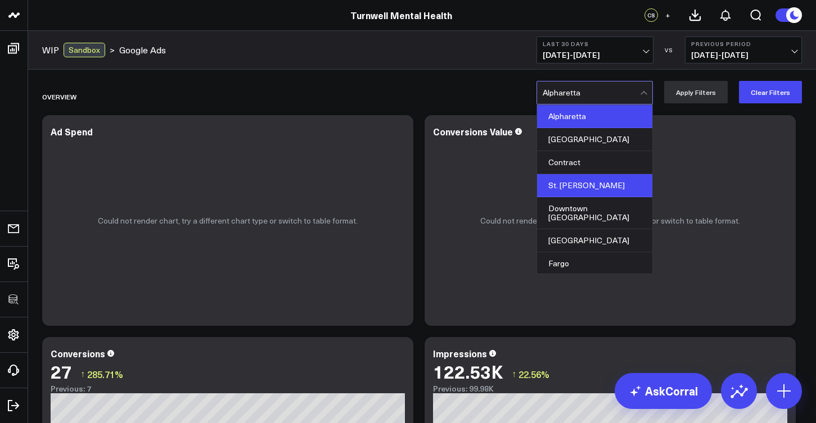
drag, startPoint x: 809, startPoint y: 83, endPoint x: 589, endPoint y: 178, distance: 239.9
click at [589, 178] on div "St. George" at bounding box center [594, 185] width 115 height 23
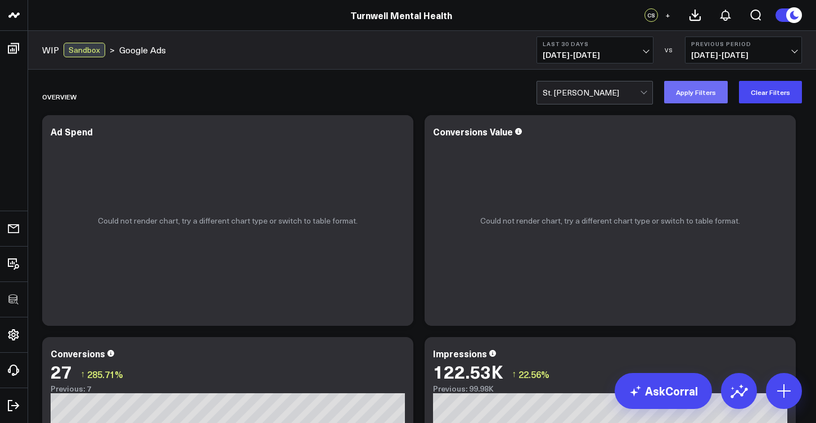
drag, startPoint x: 589, startPoint y: 178, endPoint x: 713, endPoint y: 95, distance: 149.0
click at [713, 95] on button "Apply Filters" at bounding box center [696, 92] width 64 height 22
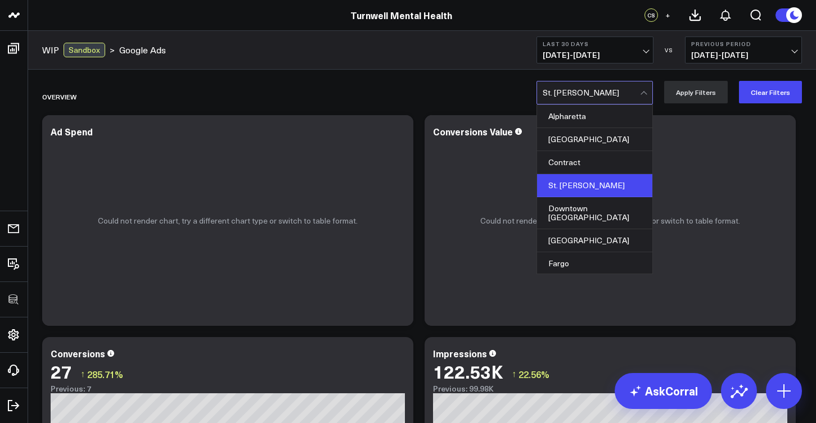
drag, startPoint x: 713, startPoint y: 95, endPoint x: 629, endPoint y: 90, distance: 83.3
click at [629, 90] on div at bounding box center [590, 92] width 97 height 22
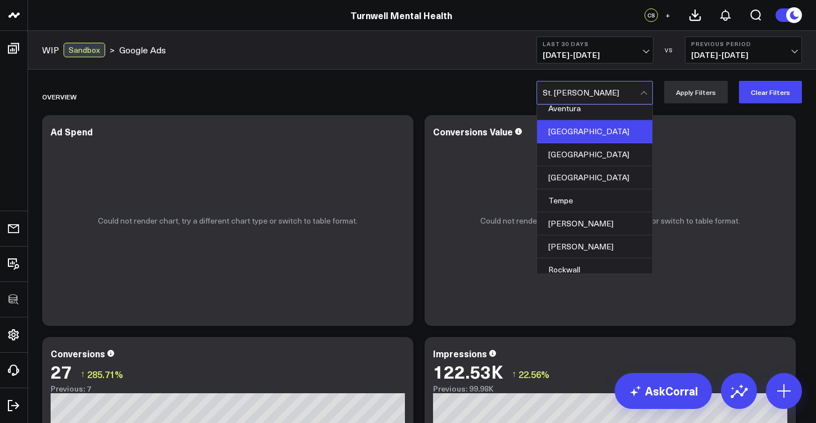
scroll to position [292, 0]
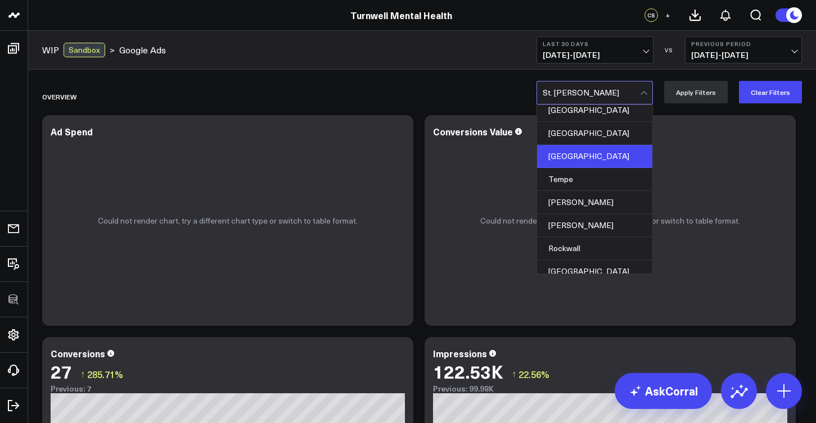
click at [606, 261] on div "Tampa" at bounding box center [594, 271] width 115 height 22
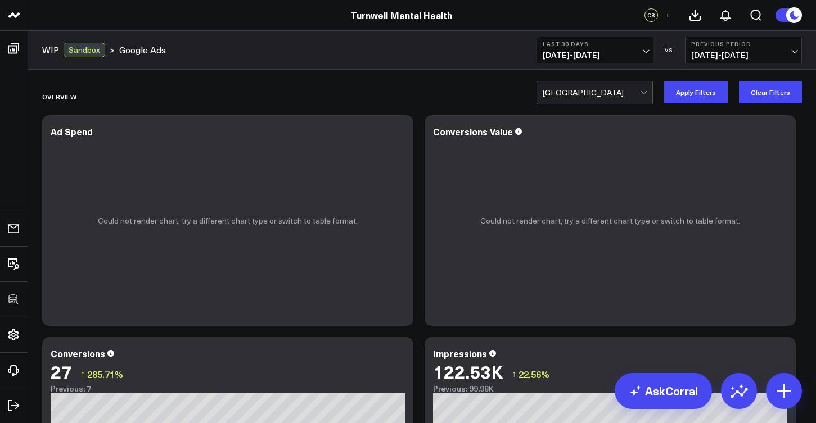
click at [694, 100] on button "Apply Filters" at bounding box center [696, 92] width 64 height 22
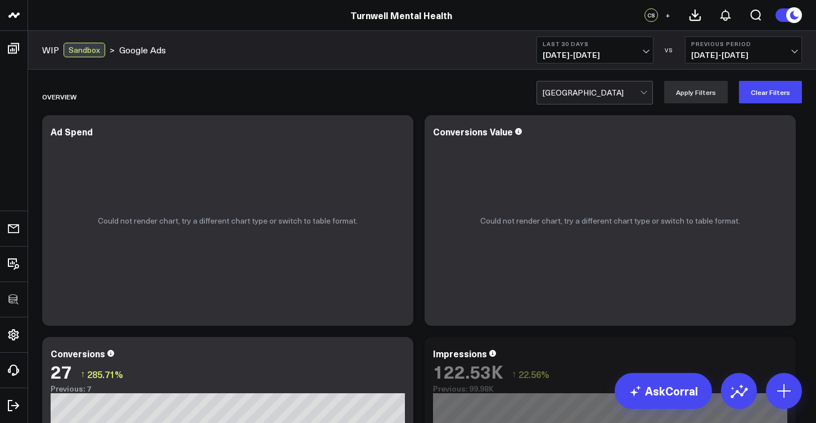
click at [613, 94] on div at bounding box center [590, 92] width 97 height 22
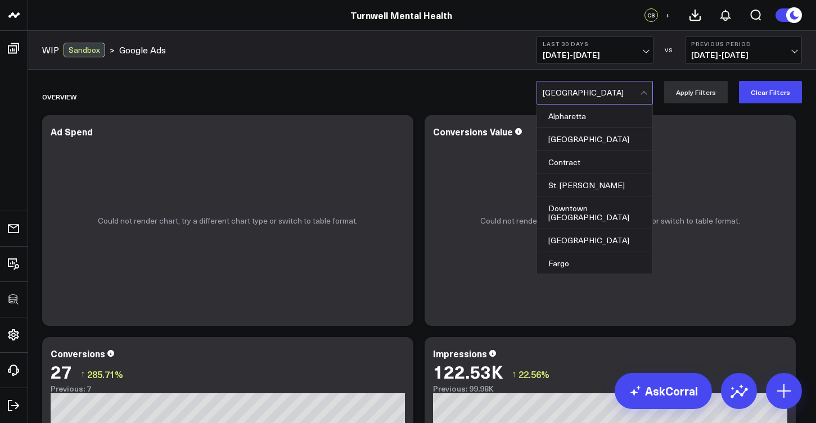
scroll to position [292, 0]
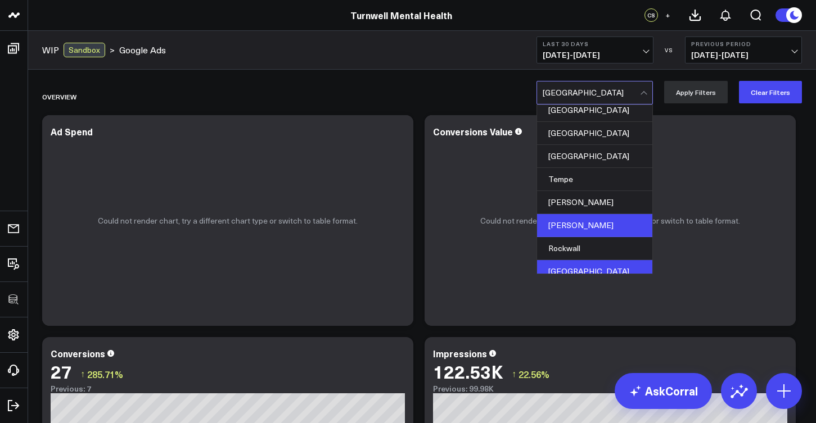
drag, startPoint x: 596, startPoint y: 145, endPoint x: 599, endPoint y: 219, distance: 74.2
click at [599, 219] on div "Billings" at bounding box center [594, 225] width 115 height 23
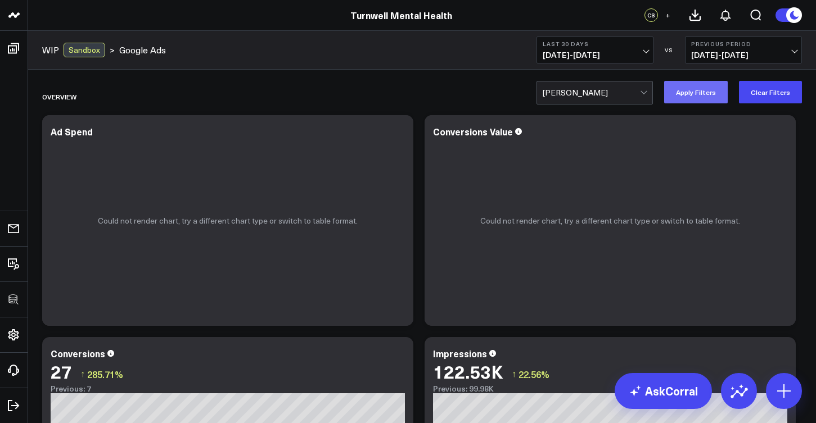
drag, startPoint x: 599, startPoint y: 219, endPoint x: 706, endPoint y: 99, distance: 160.8
click at [706, 99] on button "Apply Filters" at bounding box center [696, 92] width 64 height 22
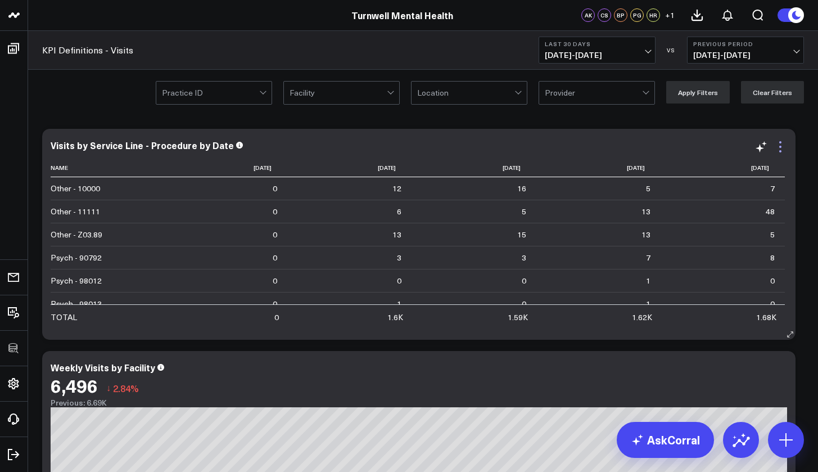
click at [780, 143] on icon at bounding box center [780, 142] width 2 height 2
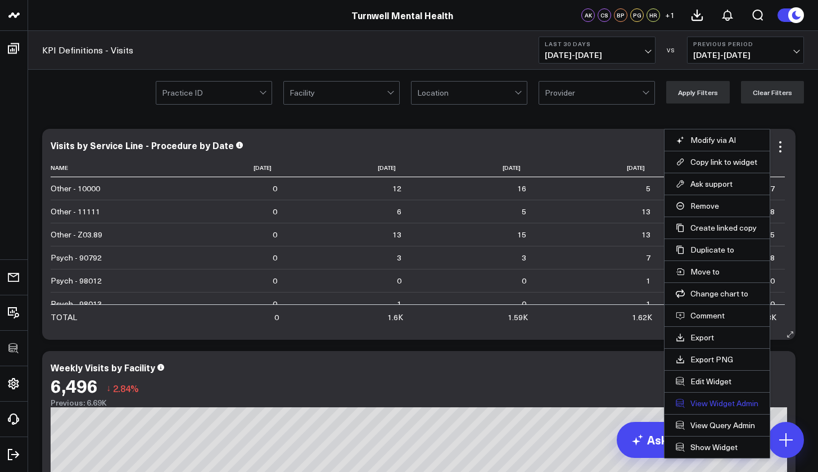
click at [732, 406] on link "View Widget Admin" at bounding box center [717, 403] width 83 height 10
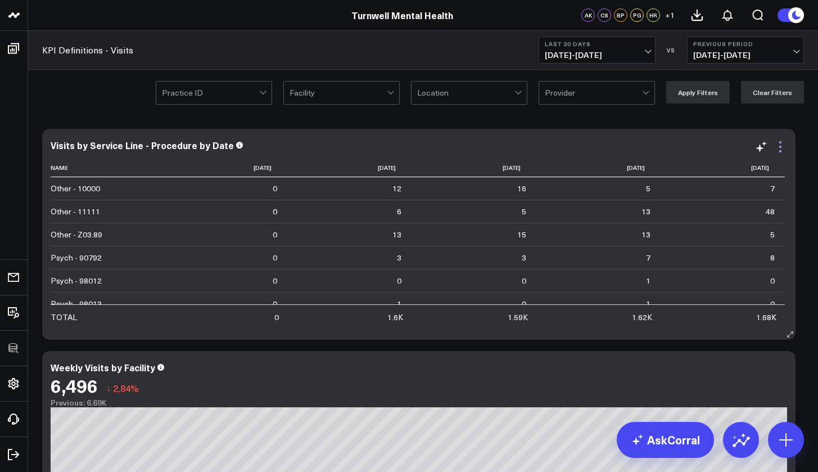
click at [784, 147] on icon at bounding box center [779, 146] width 13 height 13
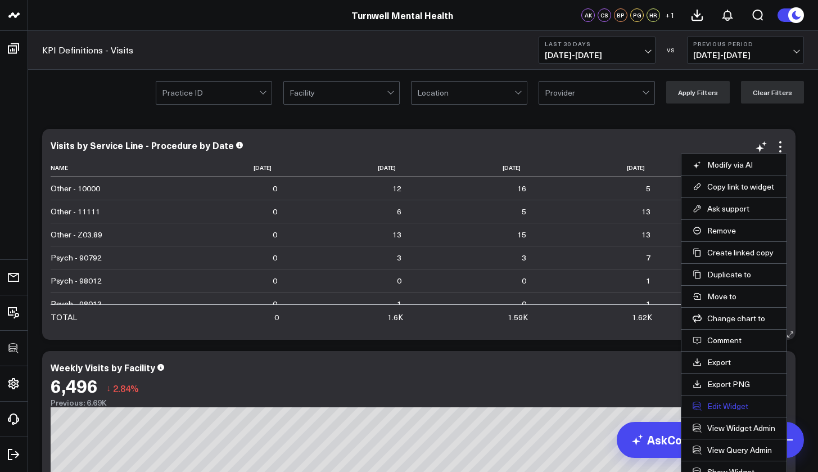
click at [749, 407] on button "Edit Widget" at bounding box center [733, 406] width 83 height 10
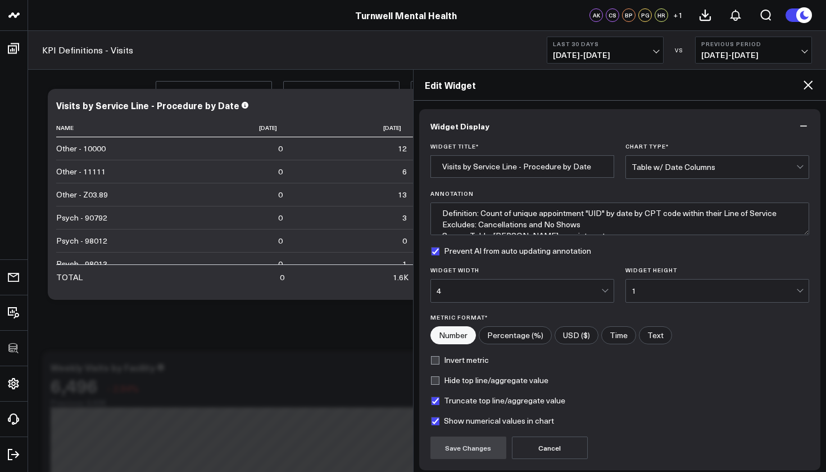
scroll to position [91, 0]
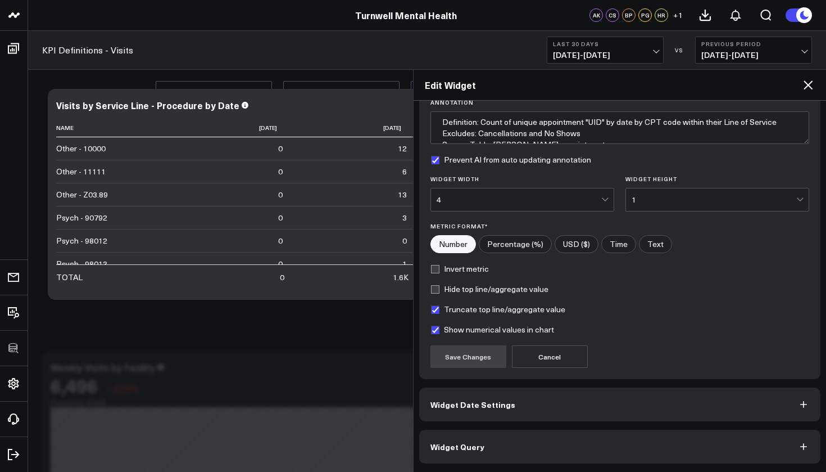
click at [539, 445] on button "Widget Query" at bounding box center [620, 446] width 402 height 34
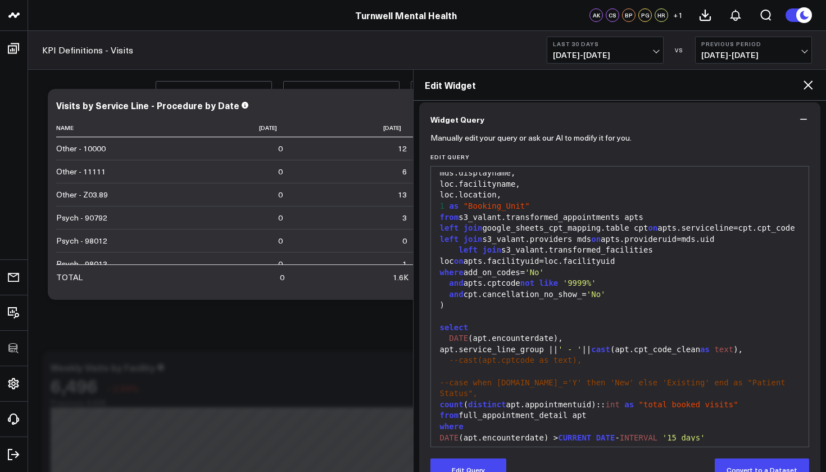
scroll to position [314, 0]
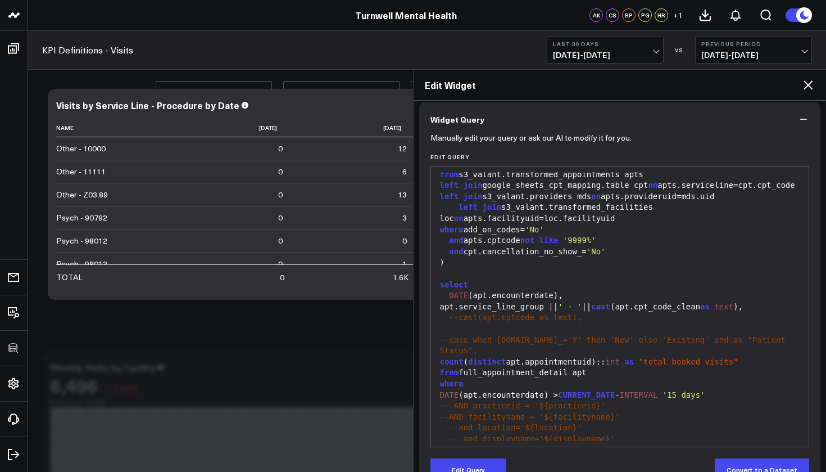
click at [807, 84] on icon at bounding box center [807, 84] width 13 height 13
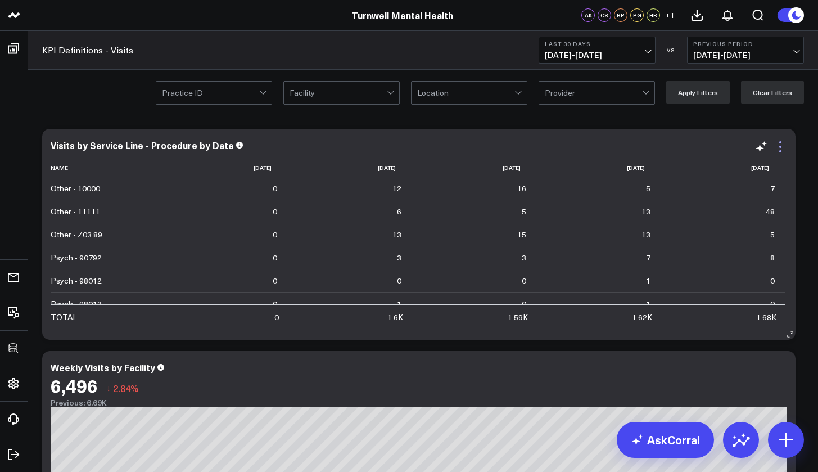
click at [778, 145] on icon at bounding box center [779, 146] width 13 height 13
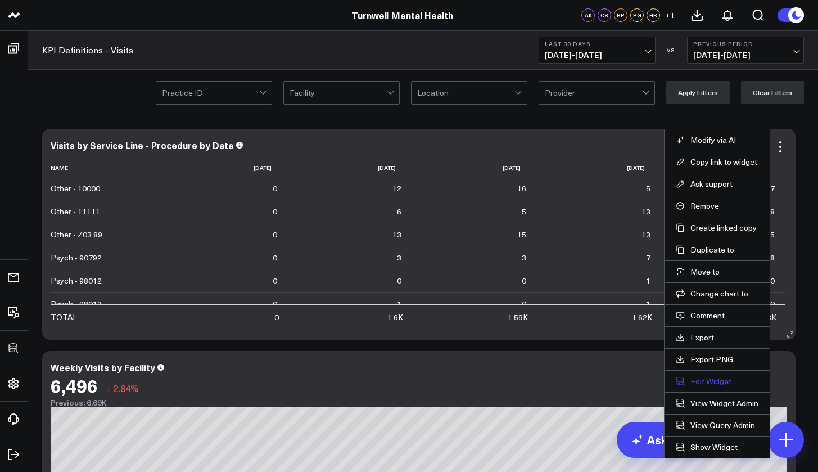
click at [723, 384] on button "Edit Widget" at bounding box center [717, 381] width 83 height 10
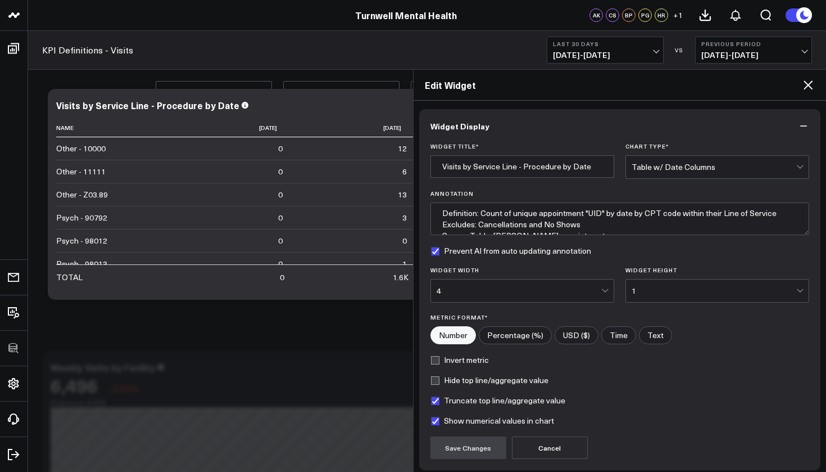
scroll to position [91, 0]
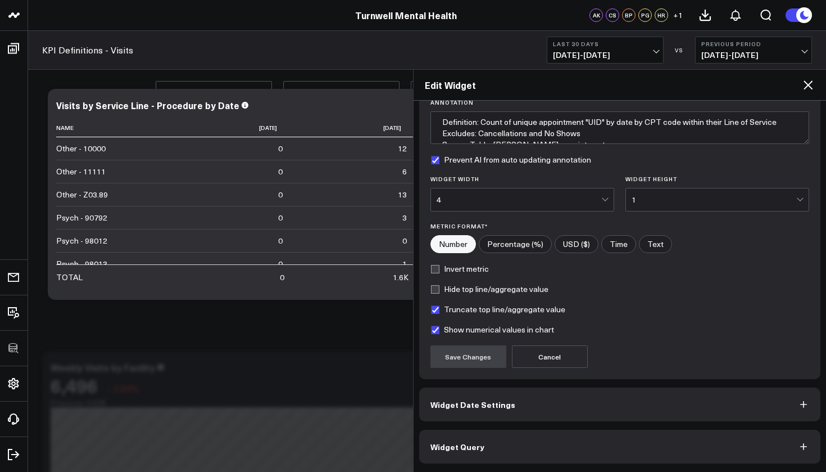
click at [553, 450] on button "Widget Query" at bounding box center [620, 446] width 402 height 34
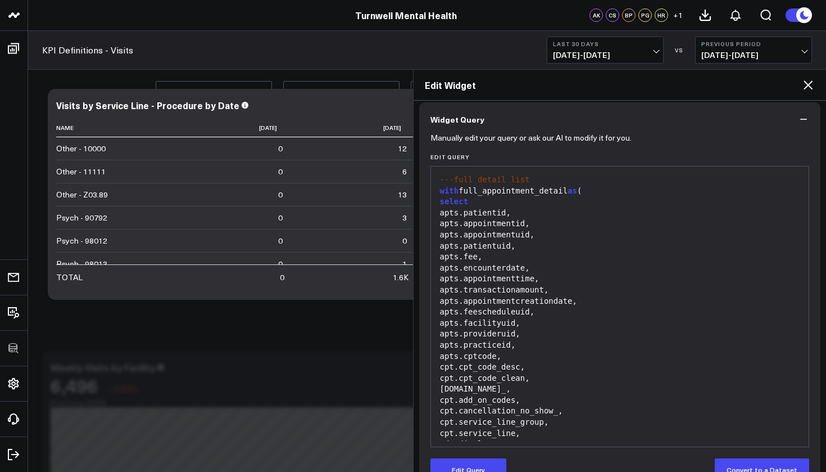
scroll to position [341, 0]
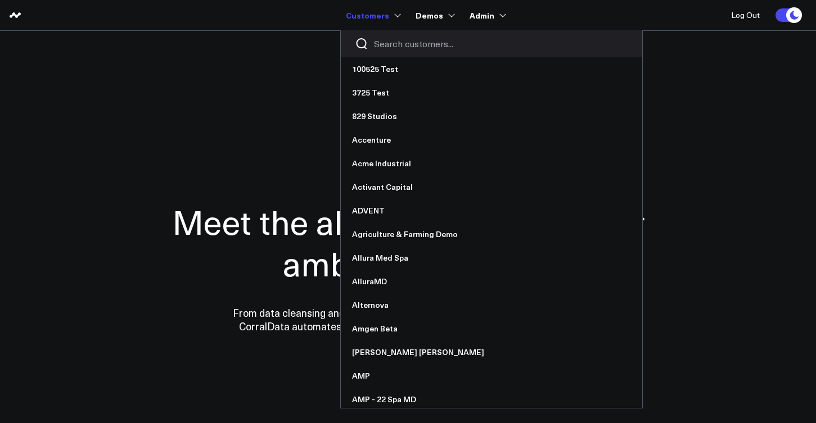
click at [387, 44] on input "Search customers input" at bounding box center [501, 44] width 254 height 12
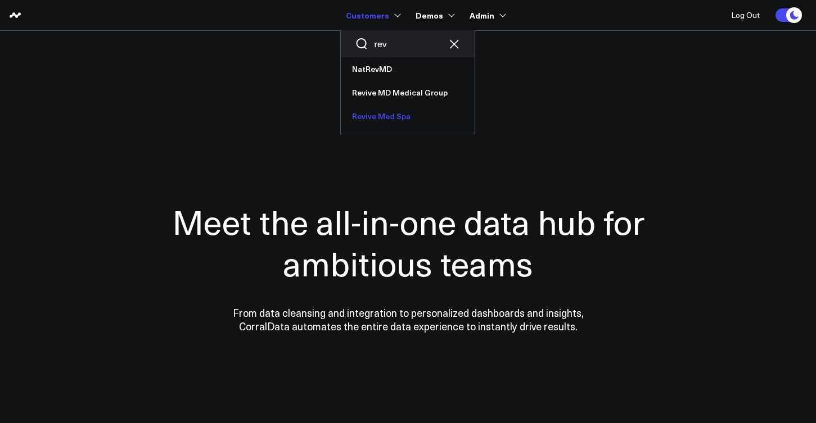
type input "rev"
click at [404, 115] on link "Revive Med Spa" at bounding box center [408, 117] width 134 height 24
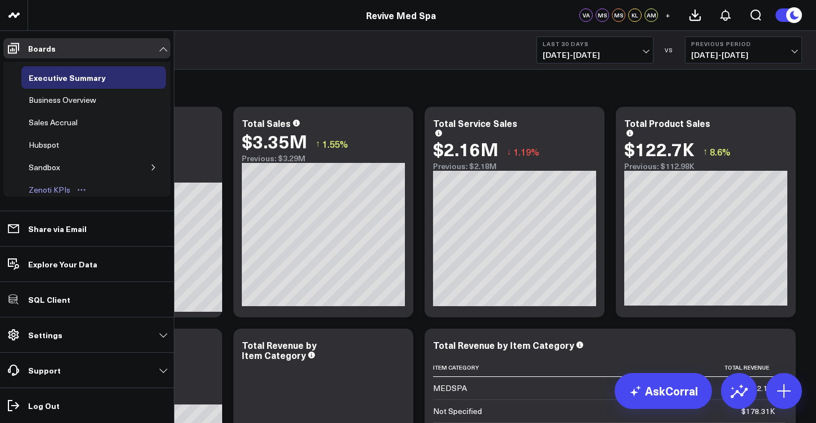
click at [66, 191] on div "Zenoti KPIs" at bounding box center [49, 189] width 47 height 13
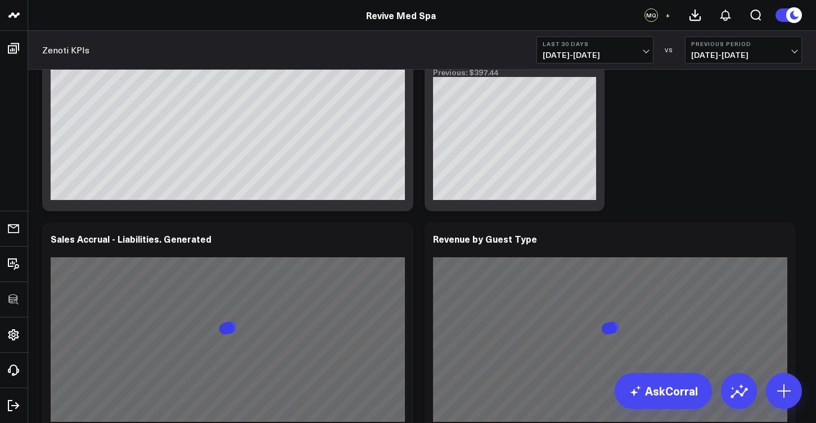
scroll to position [569, 0]
